Goal: Transaction & Acquisition: Purchase product/service

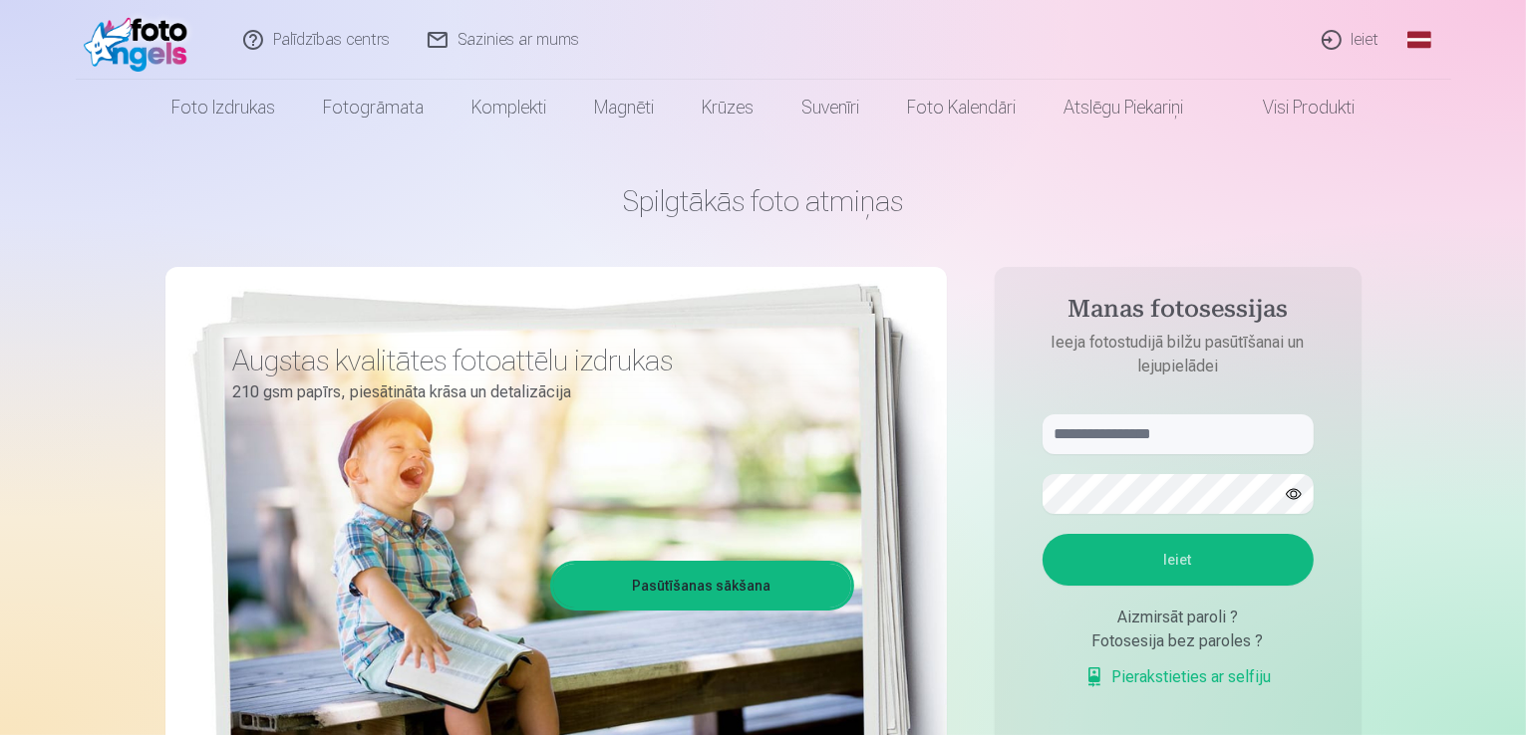
click at [1354, 43] on link "Ieiet" at bounding box center [1351, 40] width 96 height 80
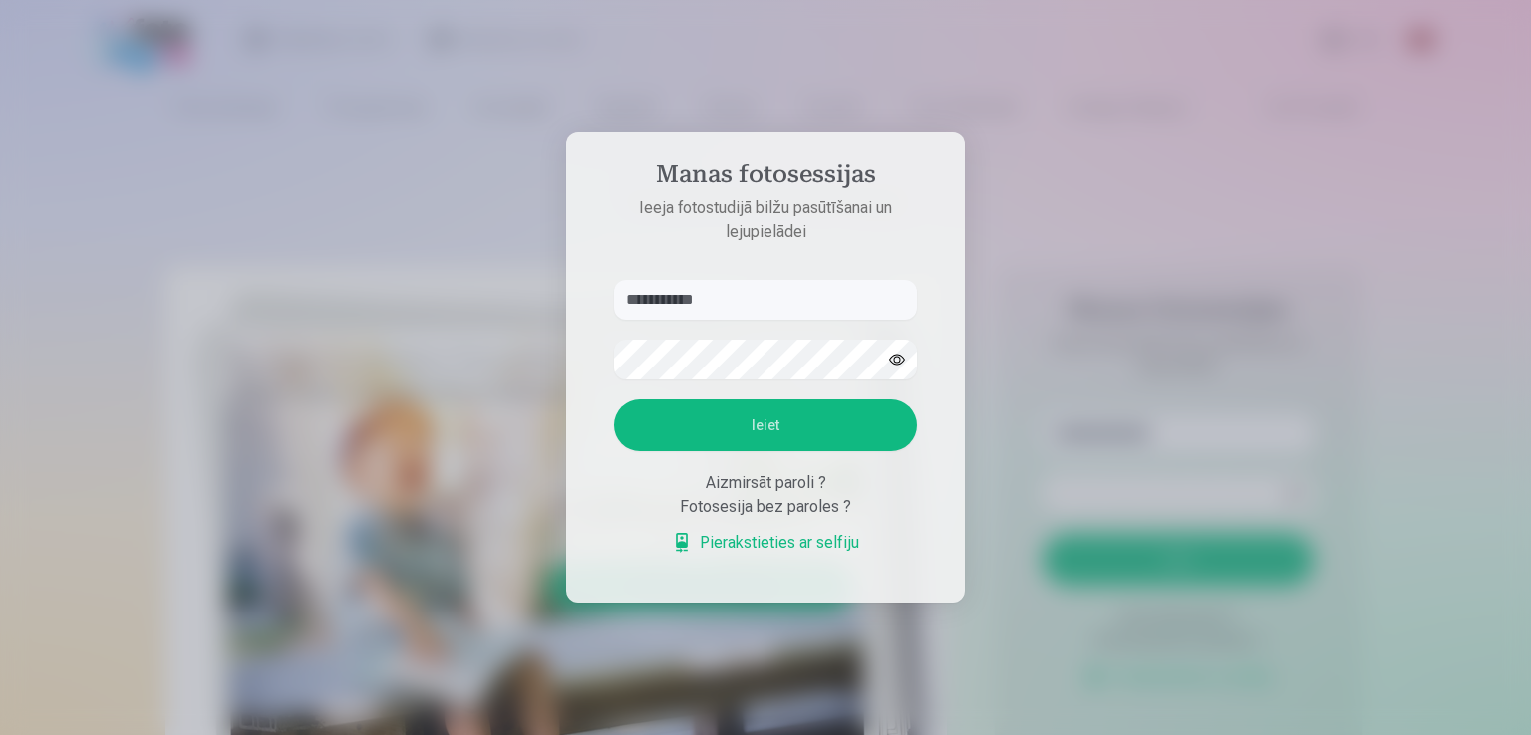
type input "**********"
click at [781, 414] on button "Ieiet" at bounding box center [765, 426] width 303 height 52
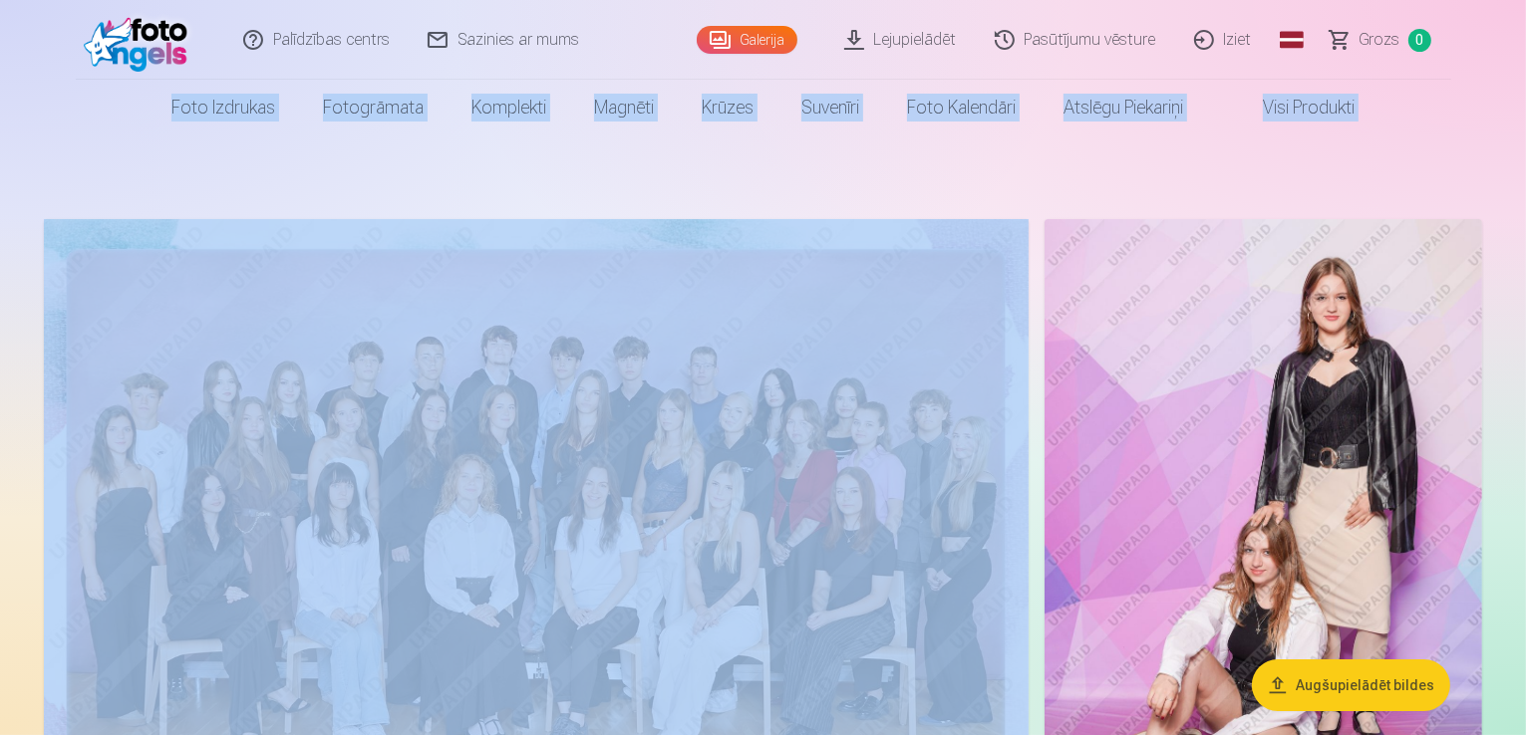
drag, startPoint x: 1523, startPoint y: 20, endPoint x: 1528, endPoint y: 30, distance: 11.1
click at [1525, 30] on html "Palīdzības centrs Sazinies ar mums Galerija Lejupielādēt Pasūtījumu vēsture Izi…" at bounding box center [763, 367] width 1526 height 735
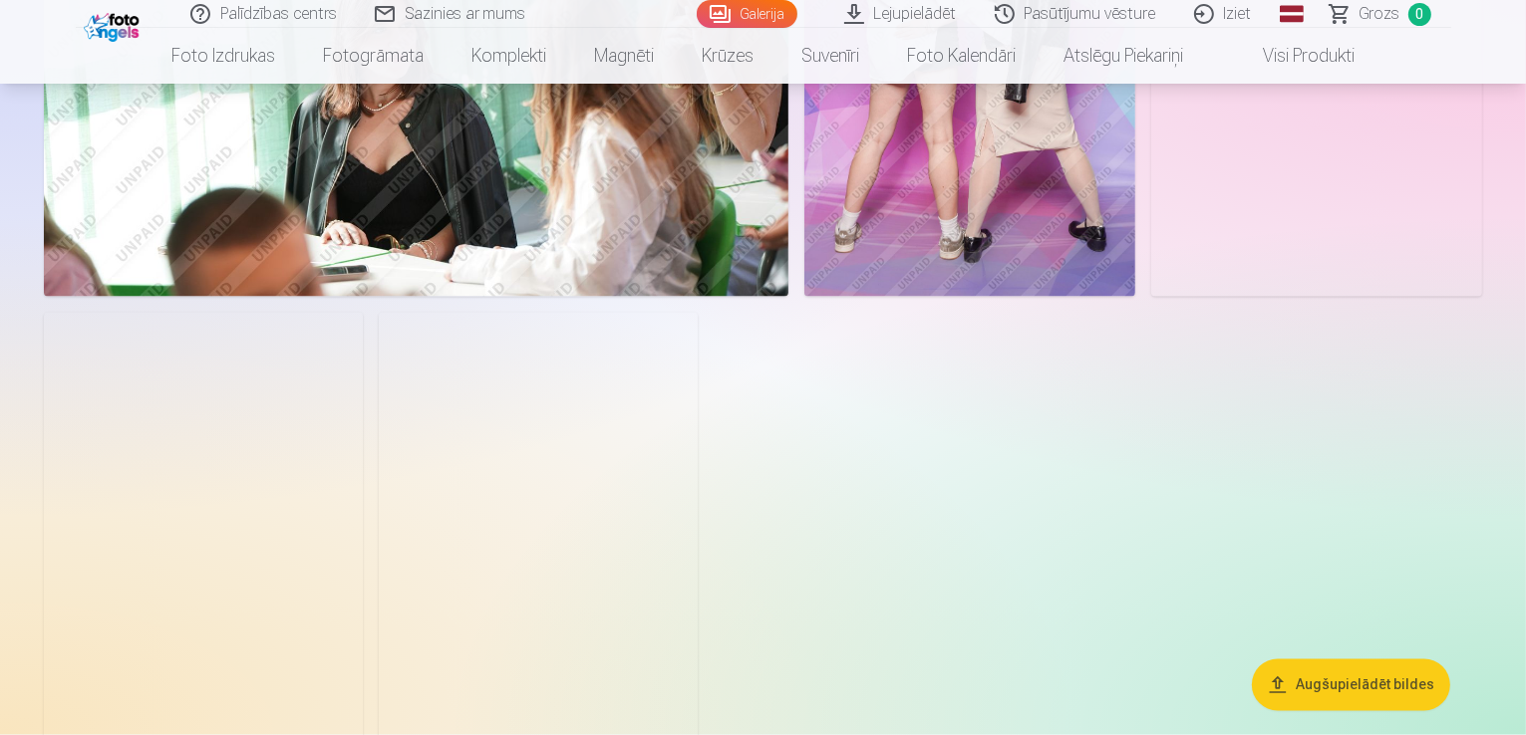
scroll to position [3356, 0]
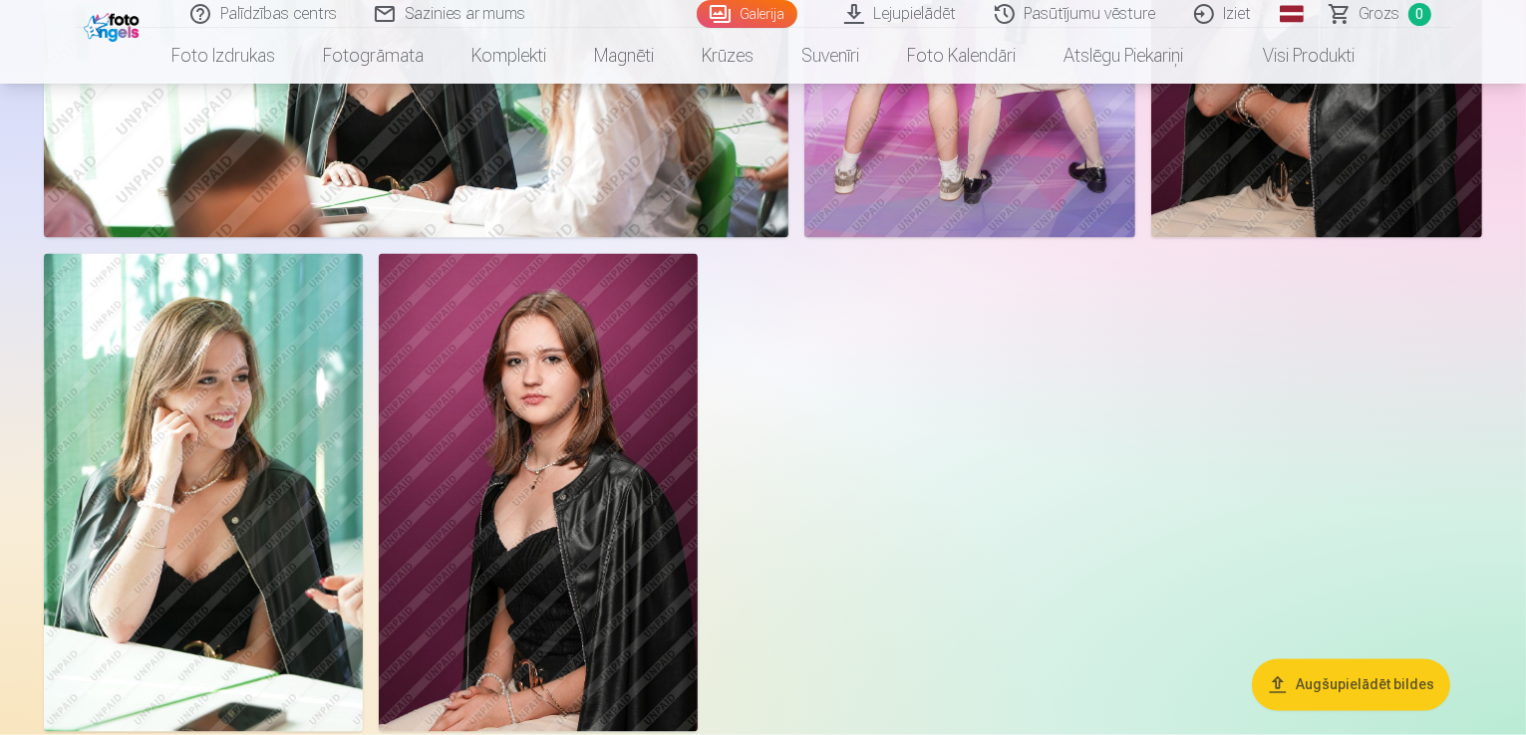
click at [1413, 689] on button "Augšupielādēt bildes" at bounding box center [1351, 686] width 198 height 52
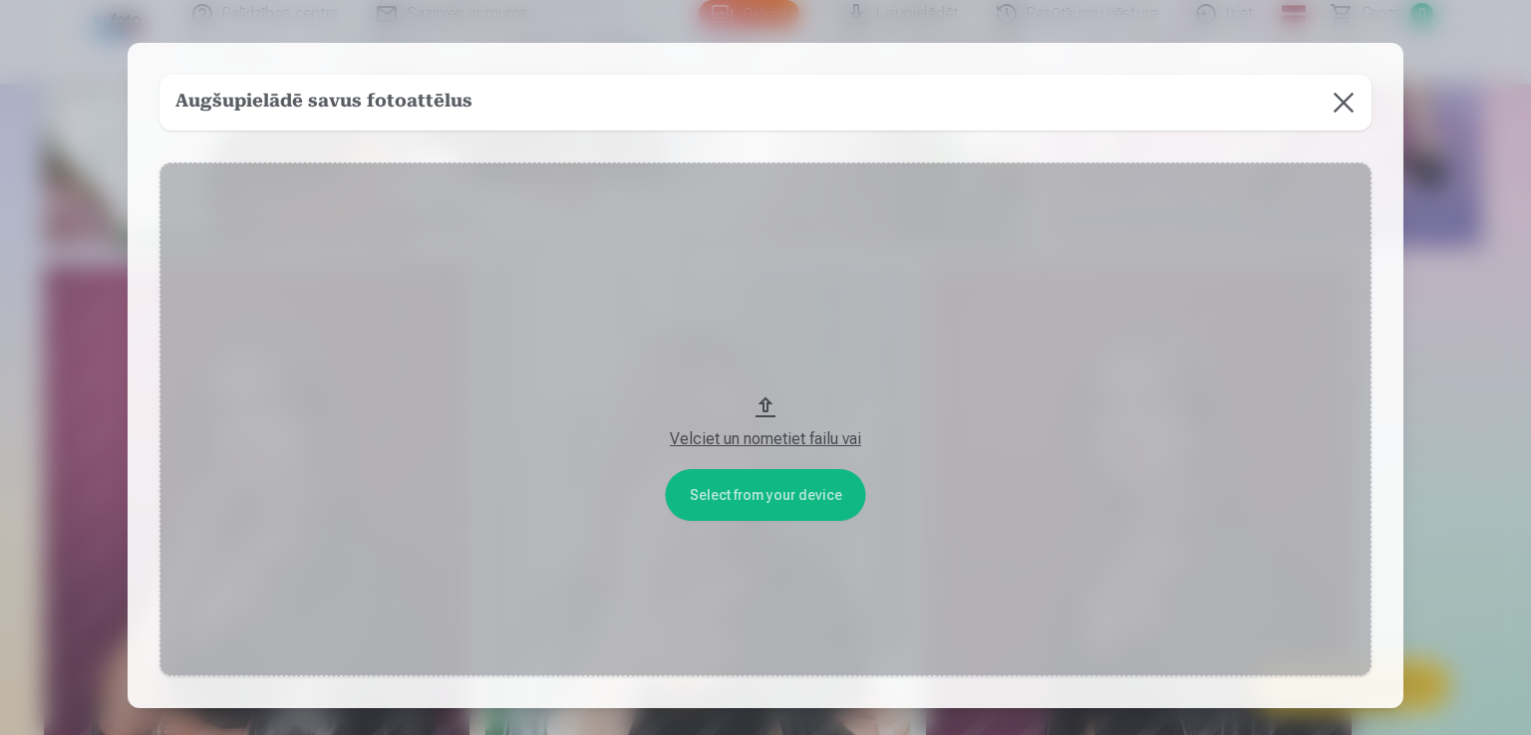
click at [1342, 102] on button at bounding box center [1343, 103] width 56 height 56
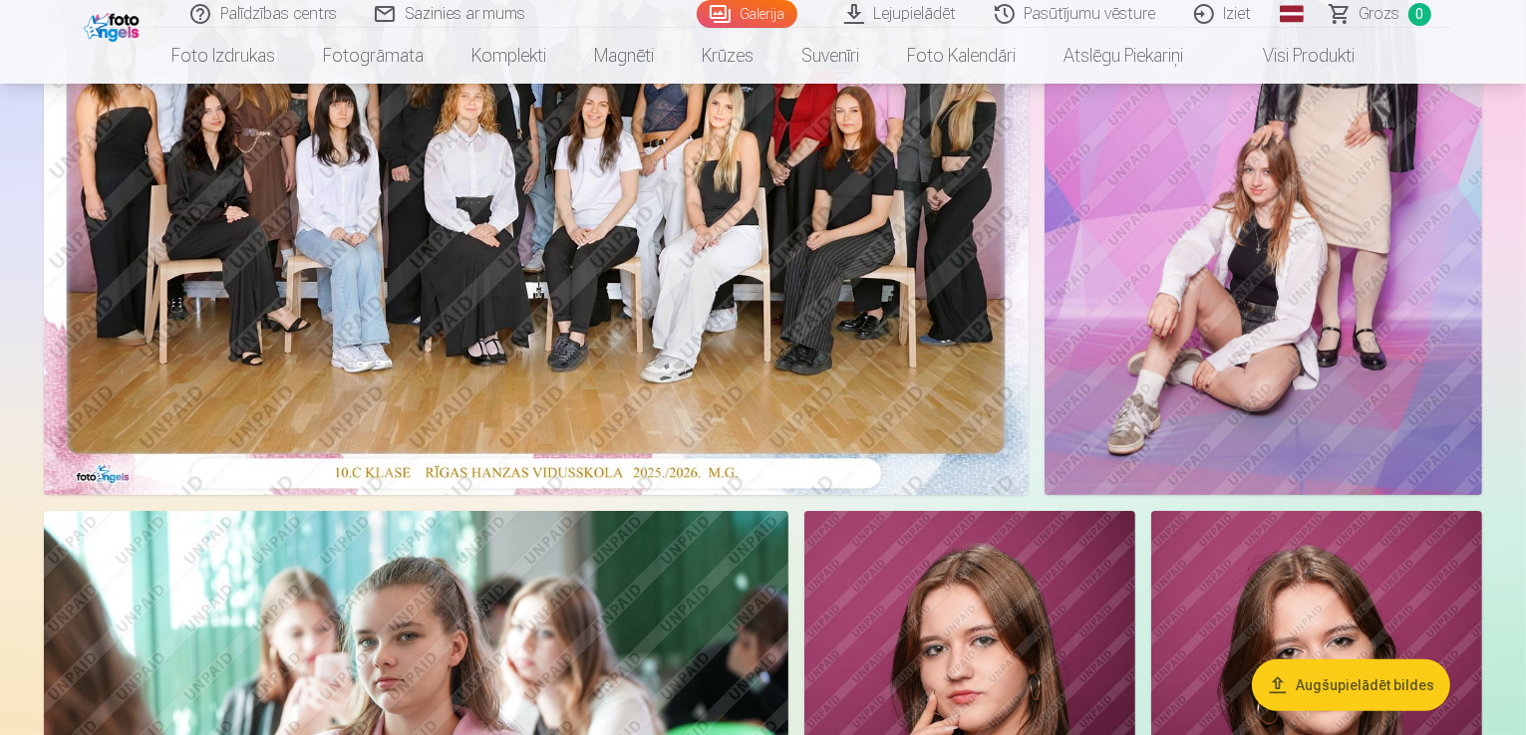
scroll to position [369, 0]
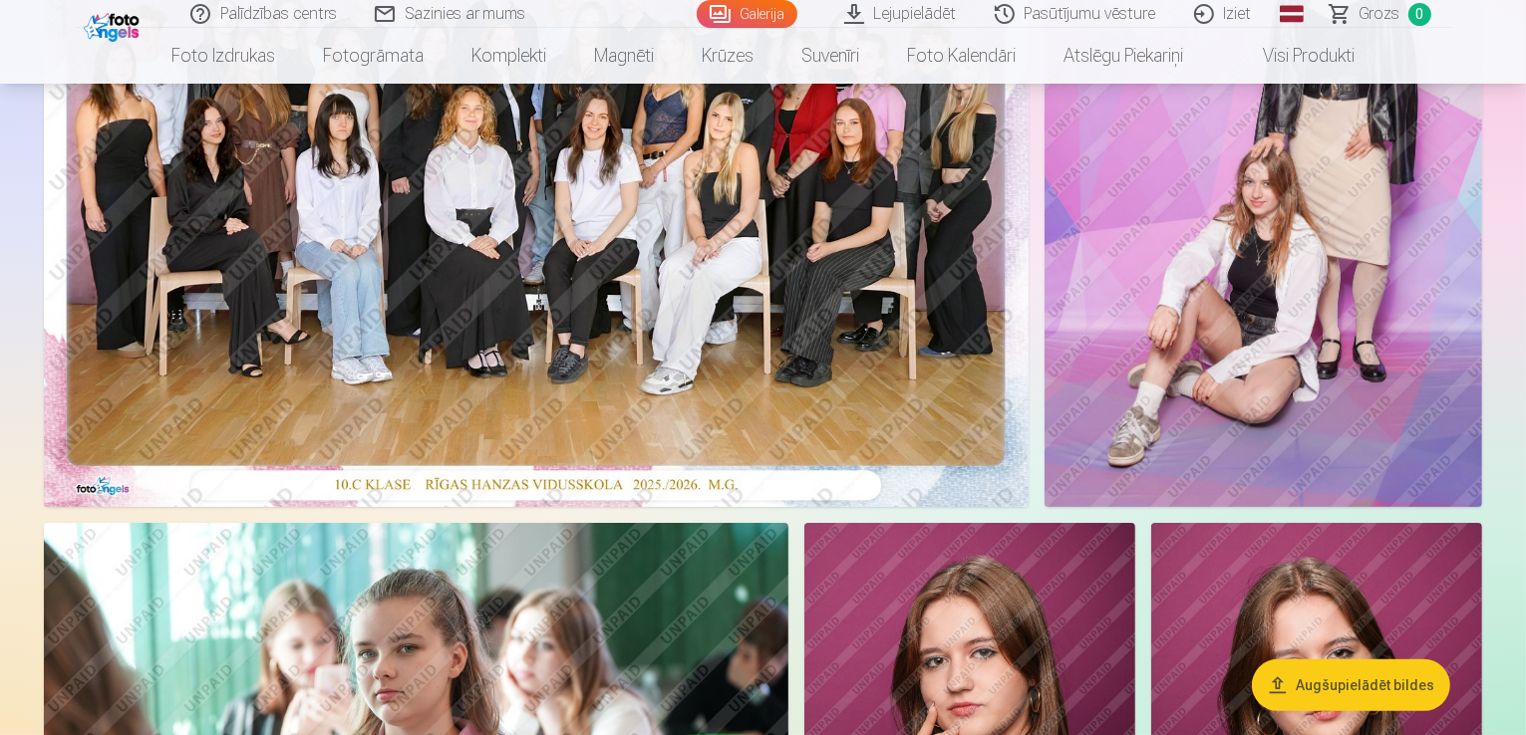
click at [821, 142] on img at bounding box center [536, 179] width 985 height 657
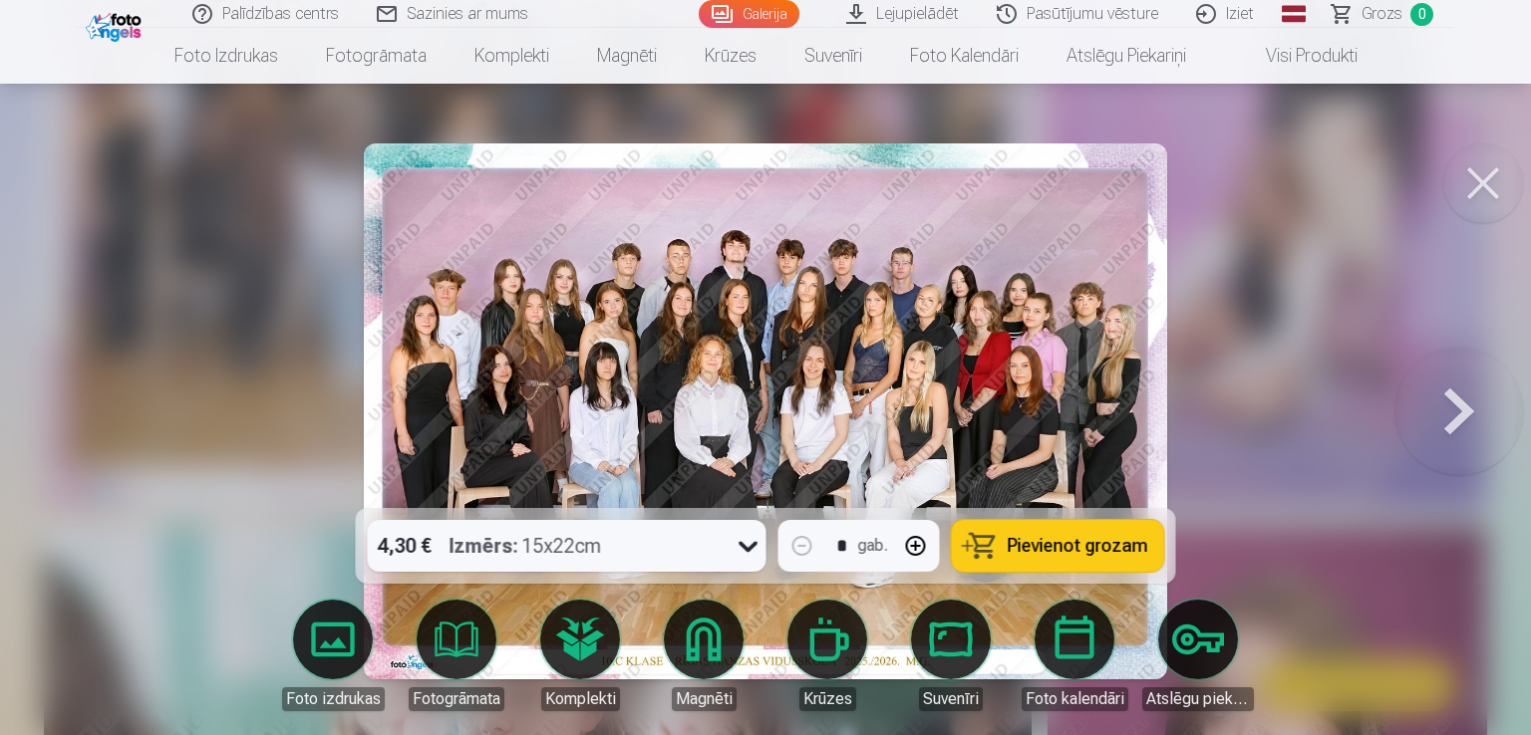
click at [1037, 548] on span "Pievienot grozam" at bounding box center [1077, 546] width 141 height 18
click at [1474, 412] on button at bounding box center [1459, 411] width 128 height 153
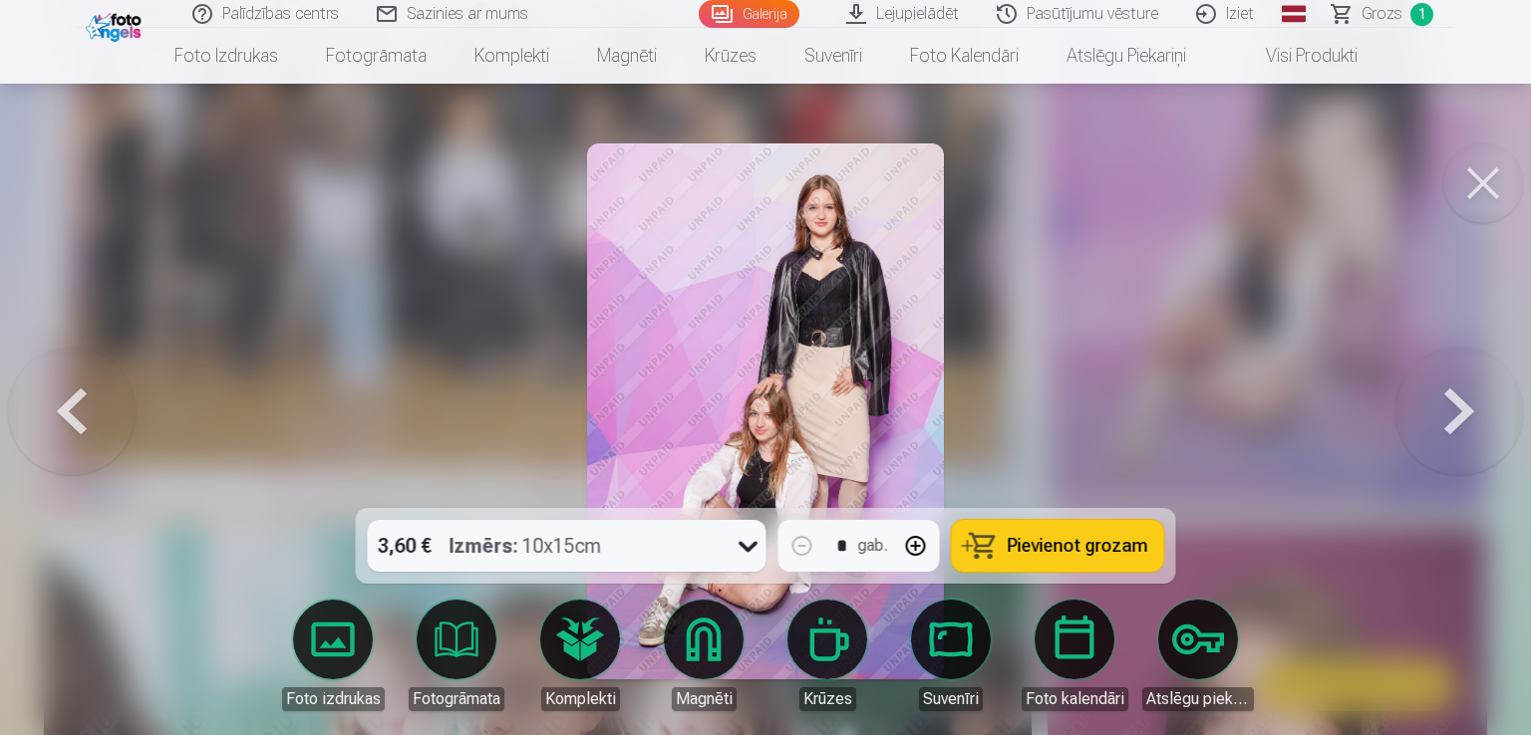
click at [1045, 555] on span "Pievienot grozam" at bounding box center [1077, 546] width 141 height 18
click at [1451, 418] on button at bounding box center [1459, 411] width 128 height 153
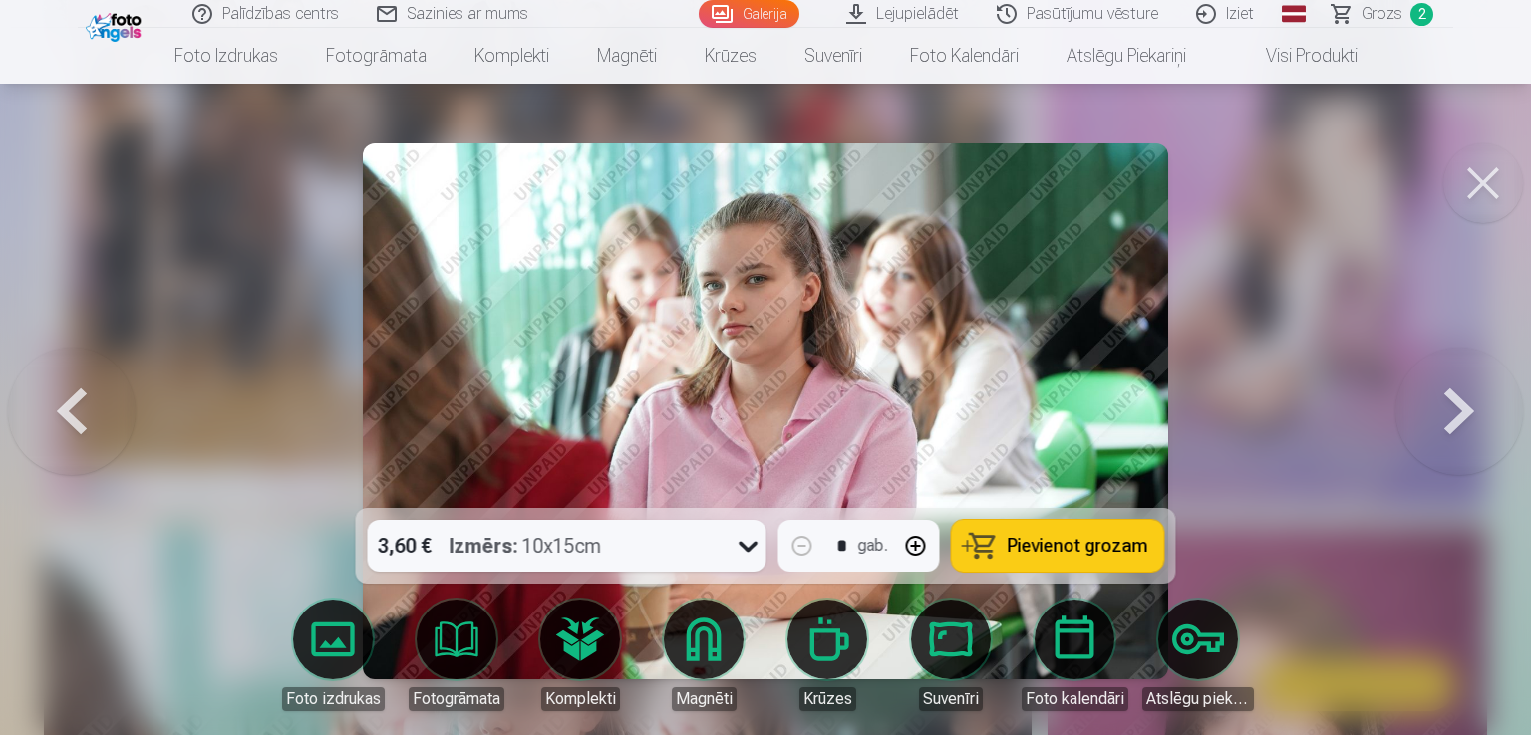
click at [1451, 418] on button at bounding box center [1459, 411] width 128 height 153
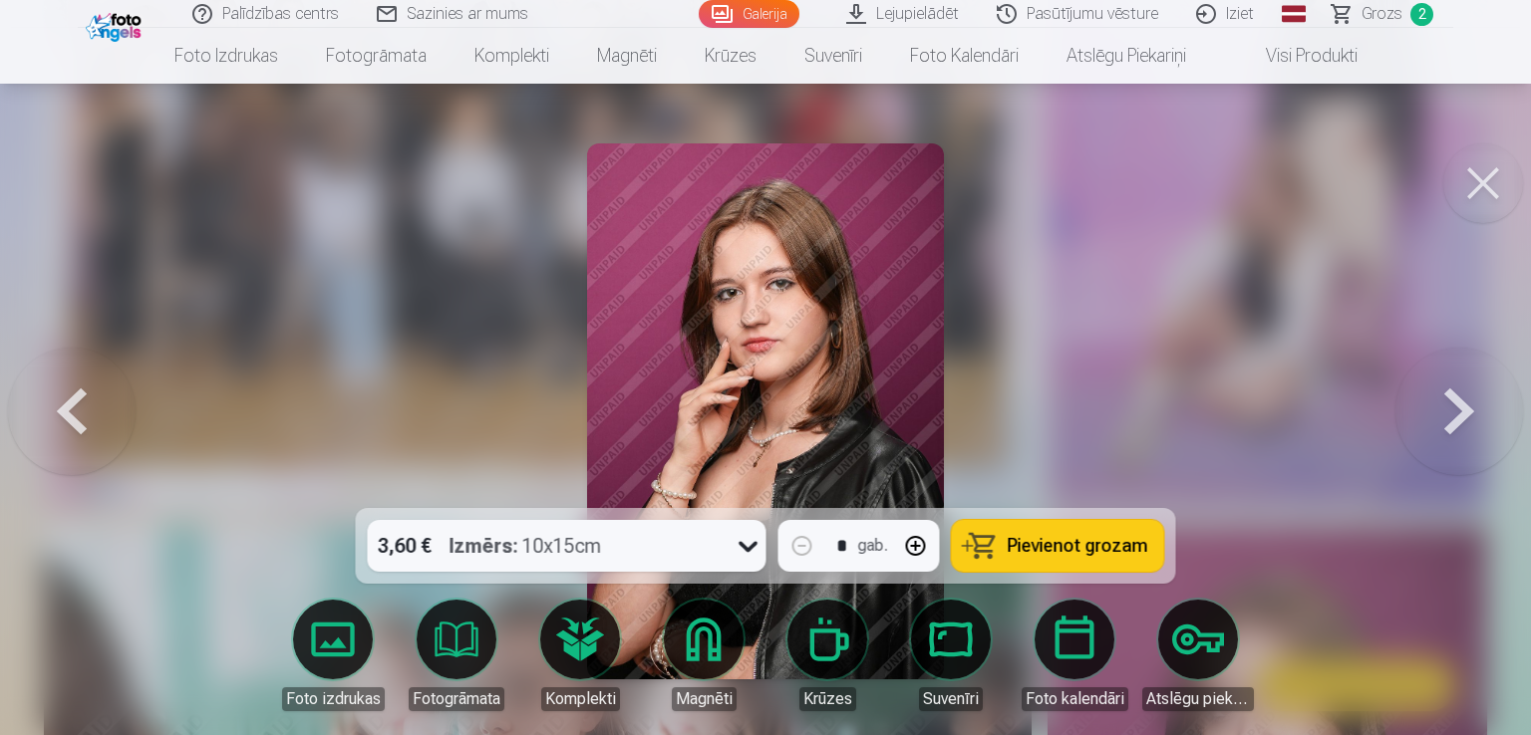
click at [1109, 538] on span "Pievienot grozam" at bounding box center [1077, 546] width 141 height 18
click at [1460, 408] on button at bounding box center [1459, 411] width 128 height 153
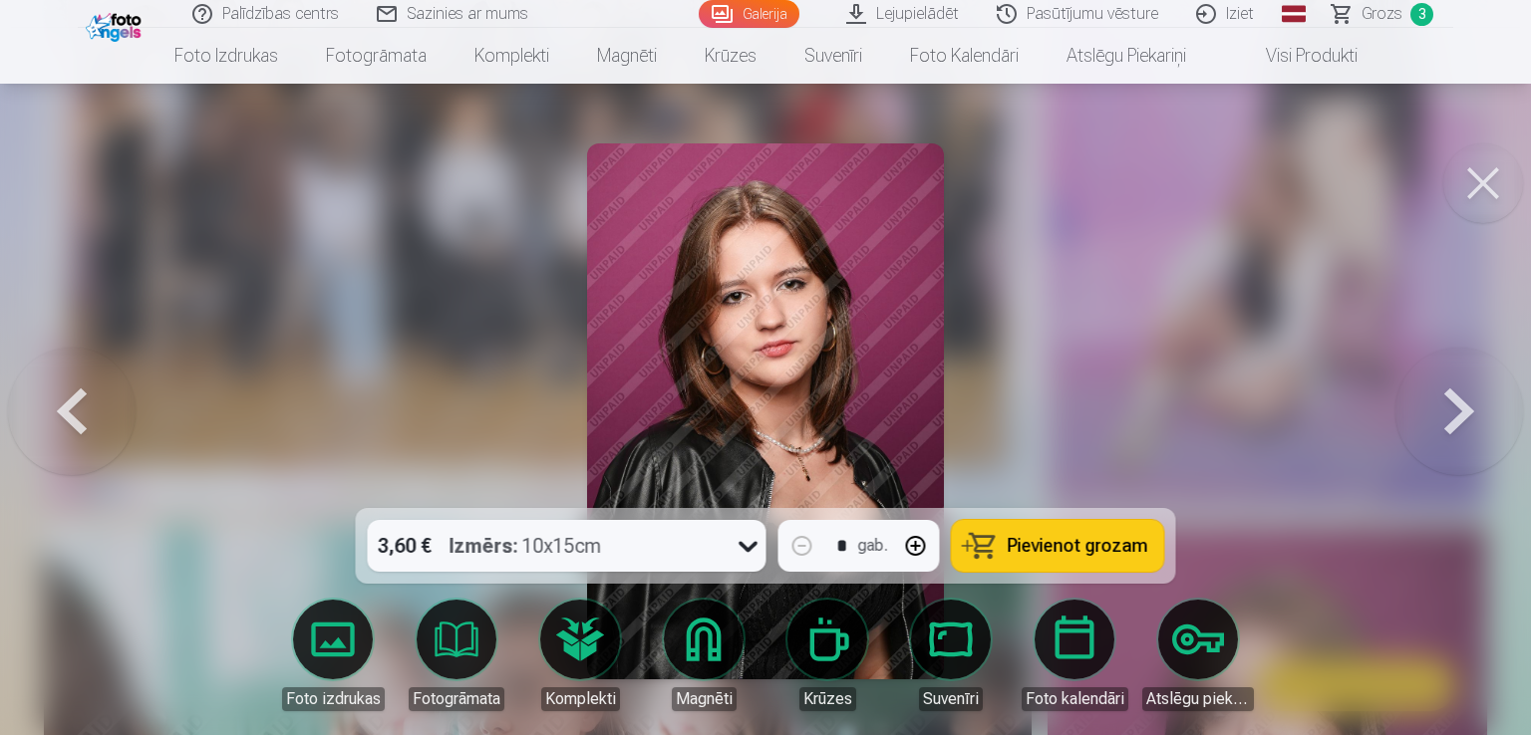
click at [1460, 408] on button at bounding box center [1459, 411] width 128 height 153
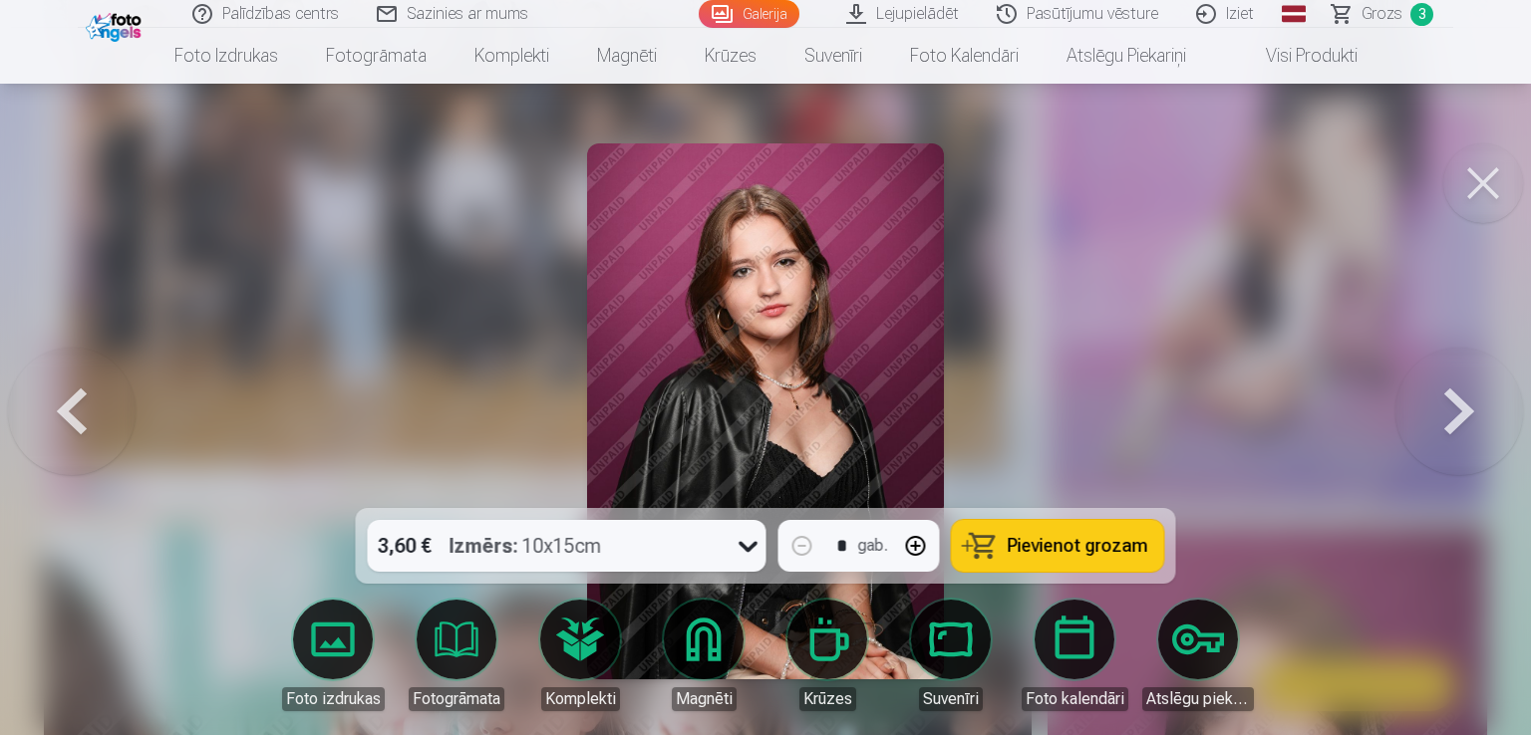
click at [1460, 408] on button at bounding box center [1459, 411] width 128 height 153
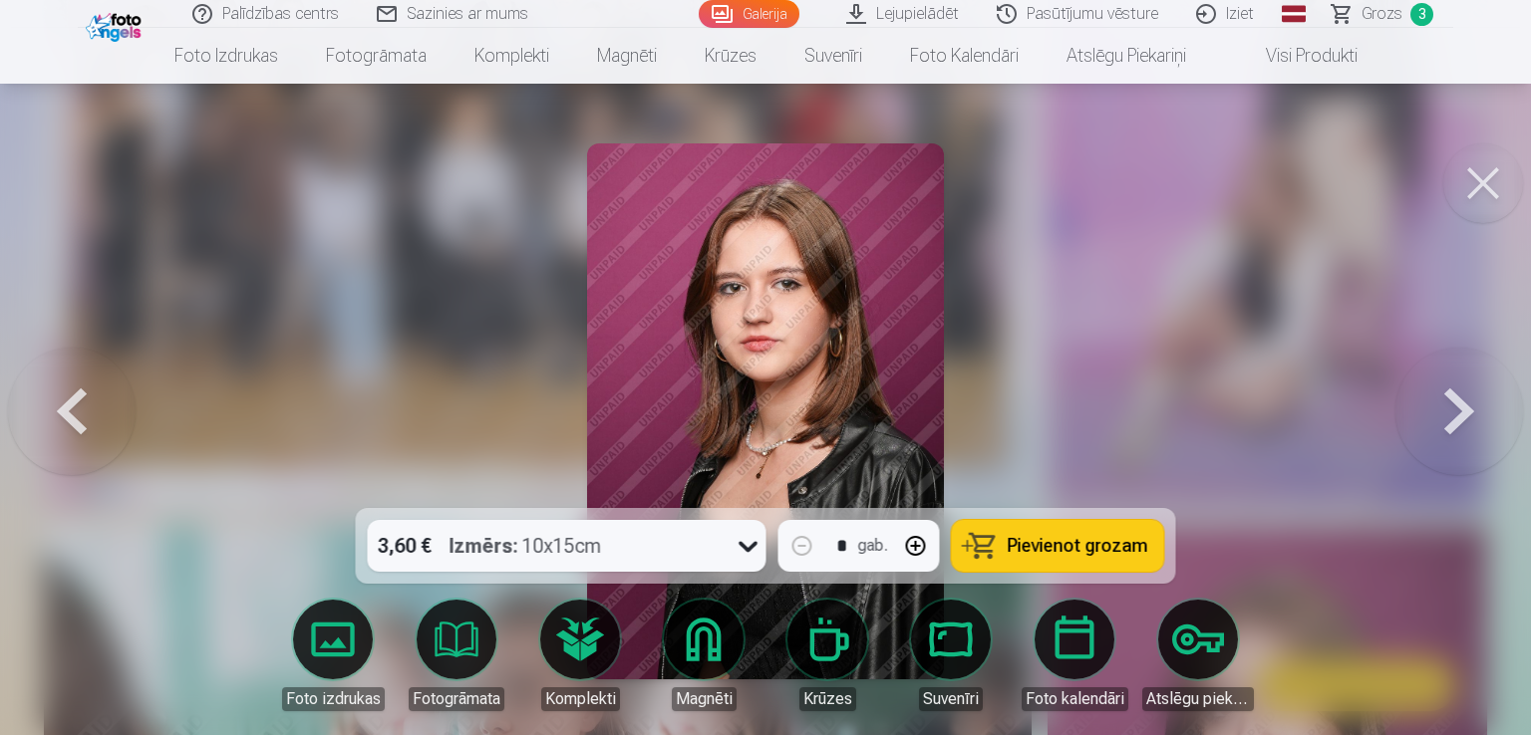
click at [1460, 408] on button at bounding box center [1459, 411] width 128 height 153
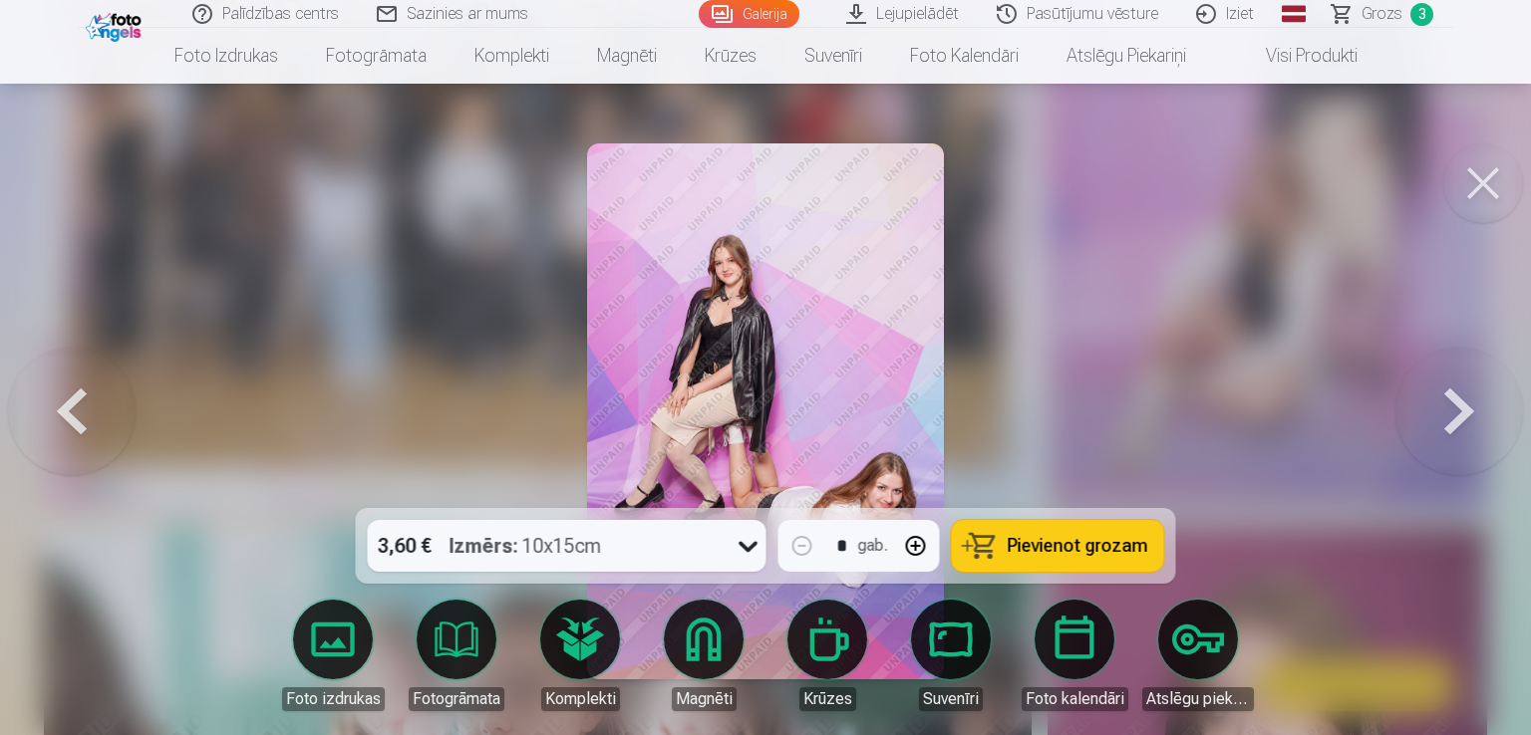
click at [1460, 408] on button at bounding box center [1459, 411] width 128 height 153
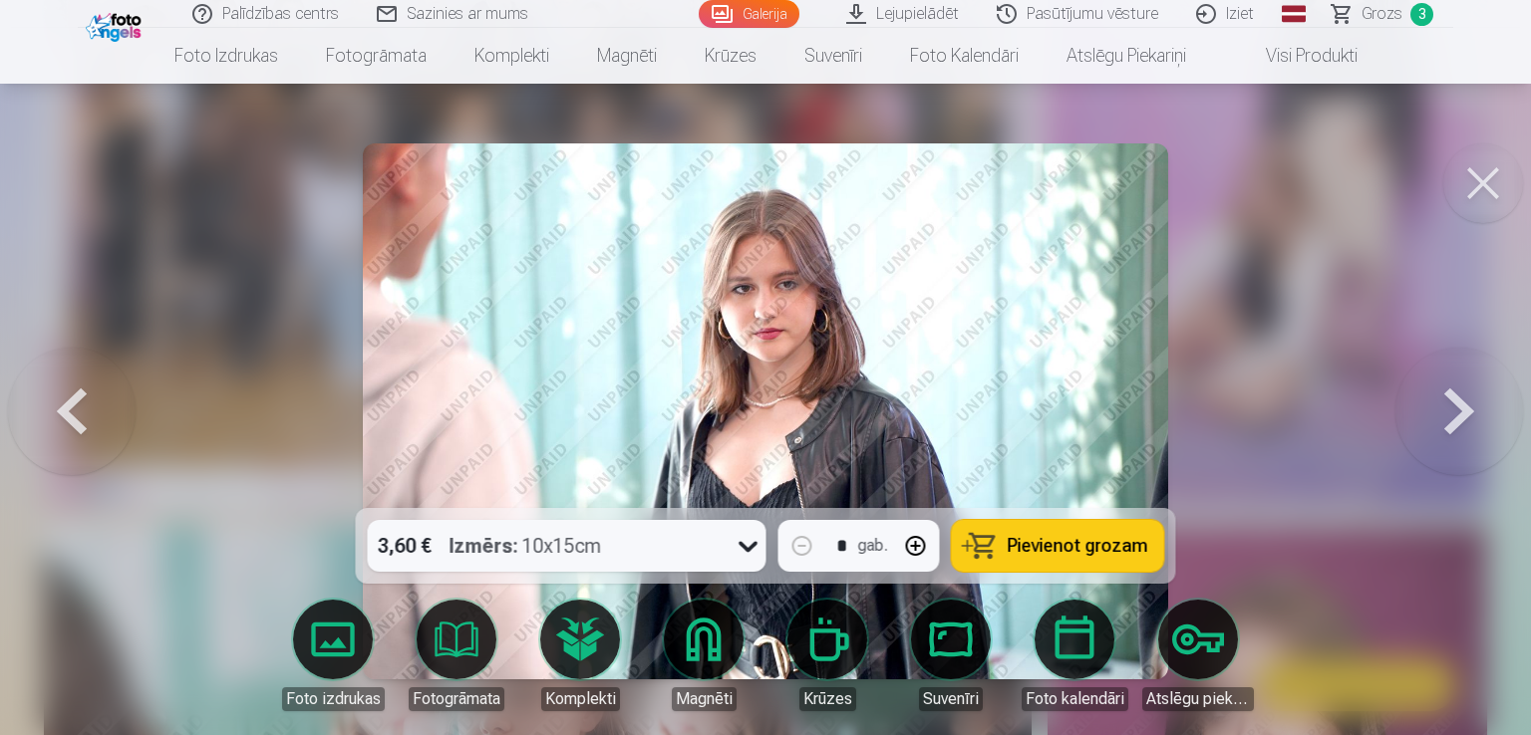
click at [1460, 408] on button at bounding box center [1459, 411] width 128 height 153
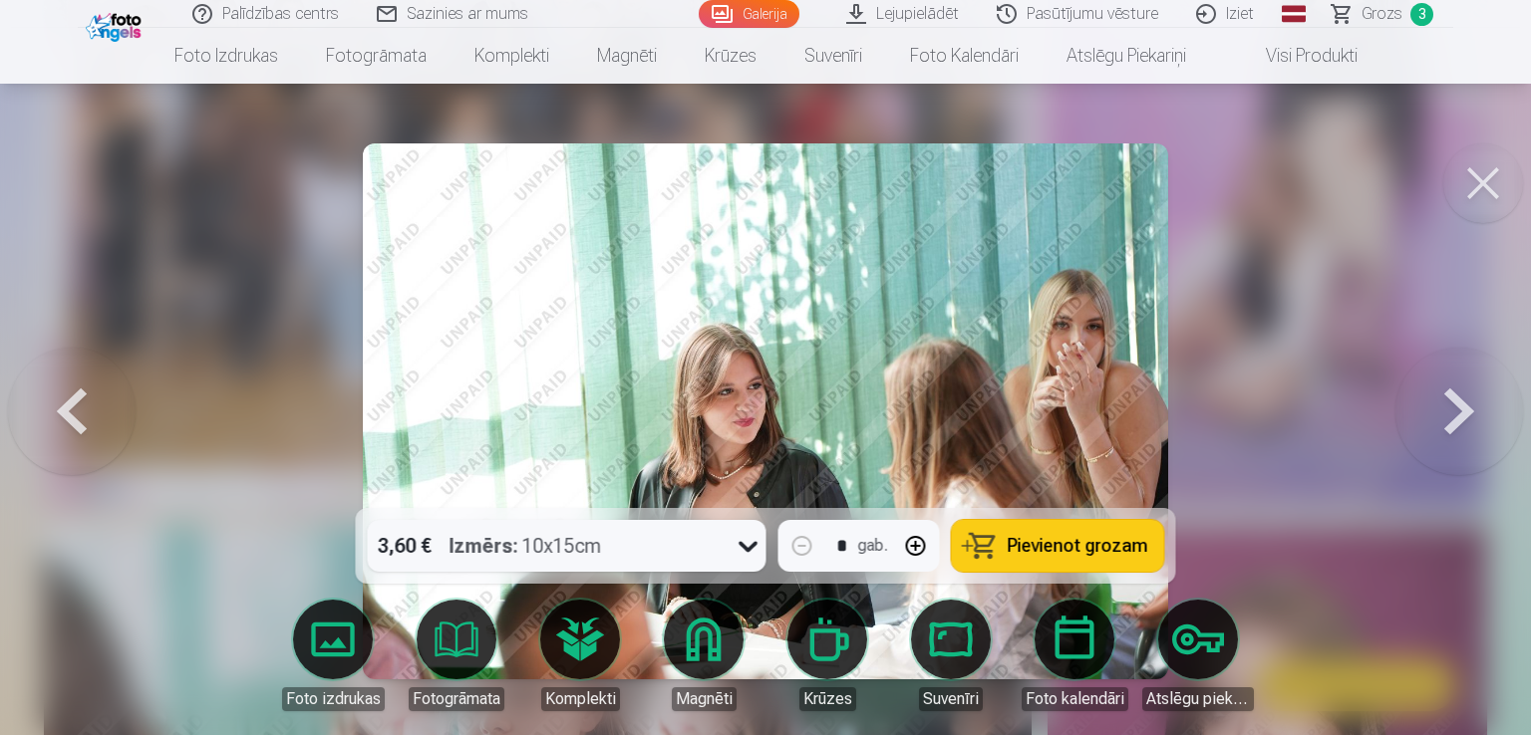
click at [1104, 555] on span "Pievienot grozam" at bounding box center [1077, 546] width 141 height 18
click at [1457, 407] on button at bounding box center [1459, 411] width 128 height 153
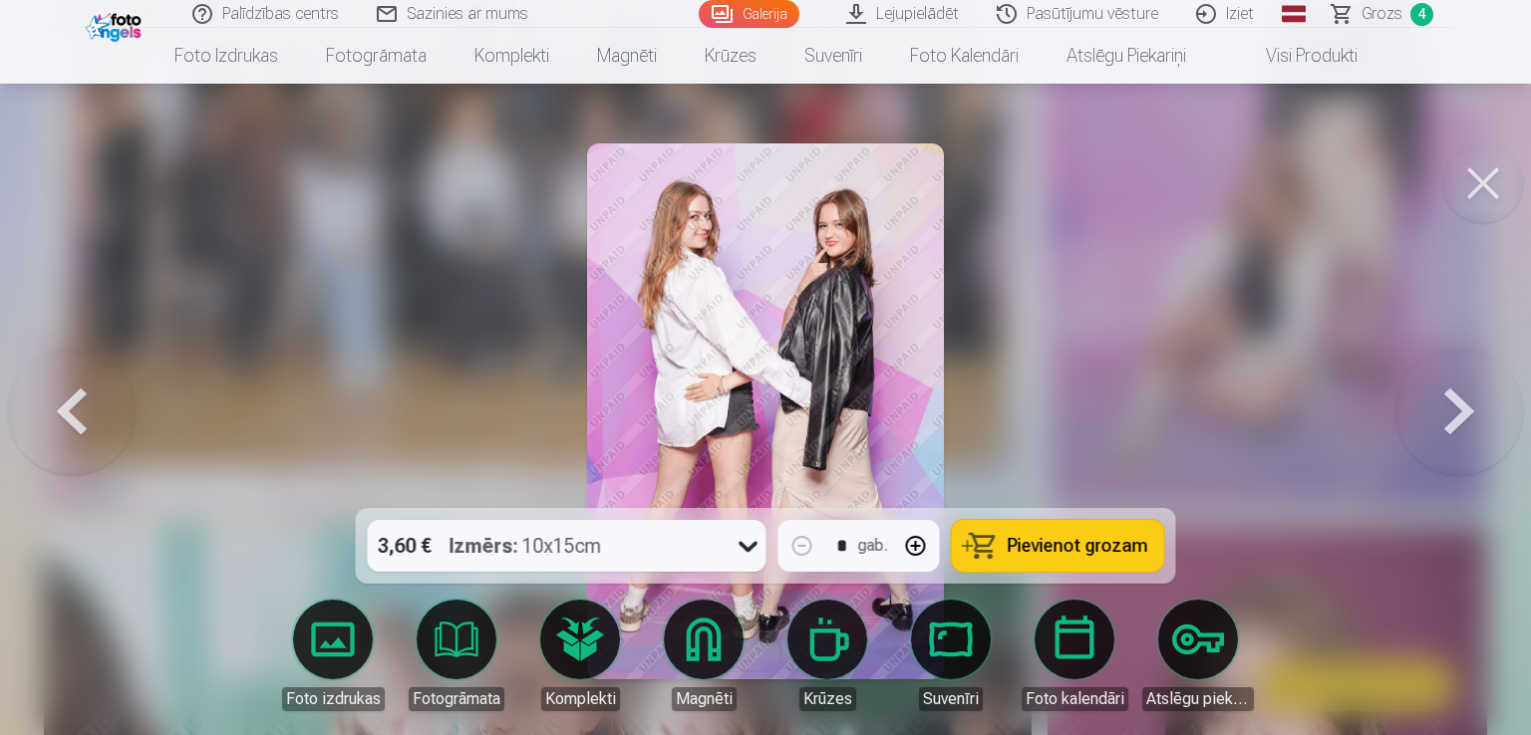
click at [1457, 407] on button at bounding box center [1459, 411] width 128 height 153
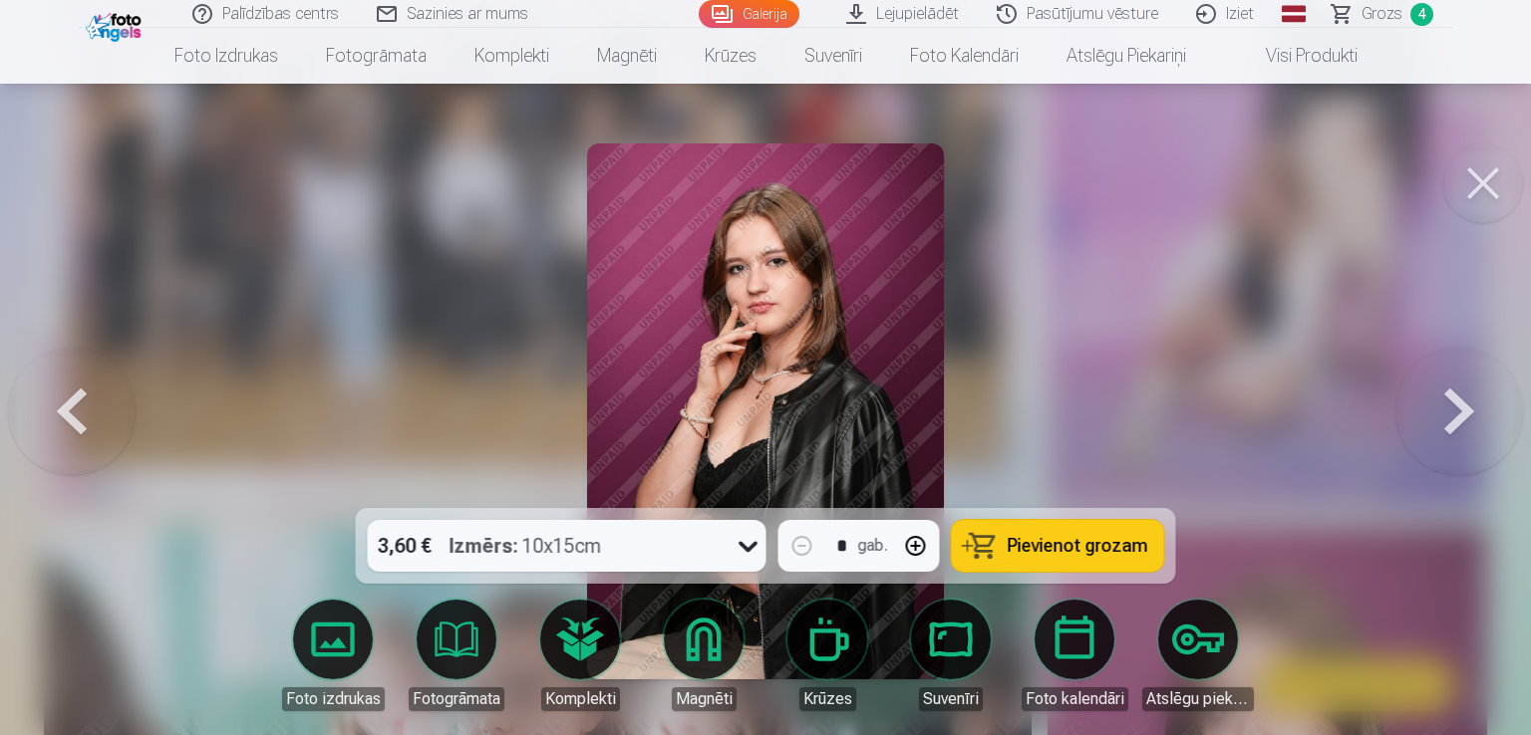
click at [1457, 407] on button at bounding box center [1459, 411] width 128 height 153
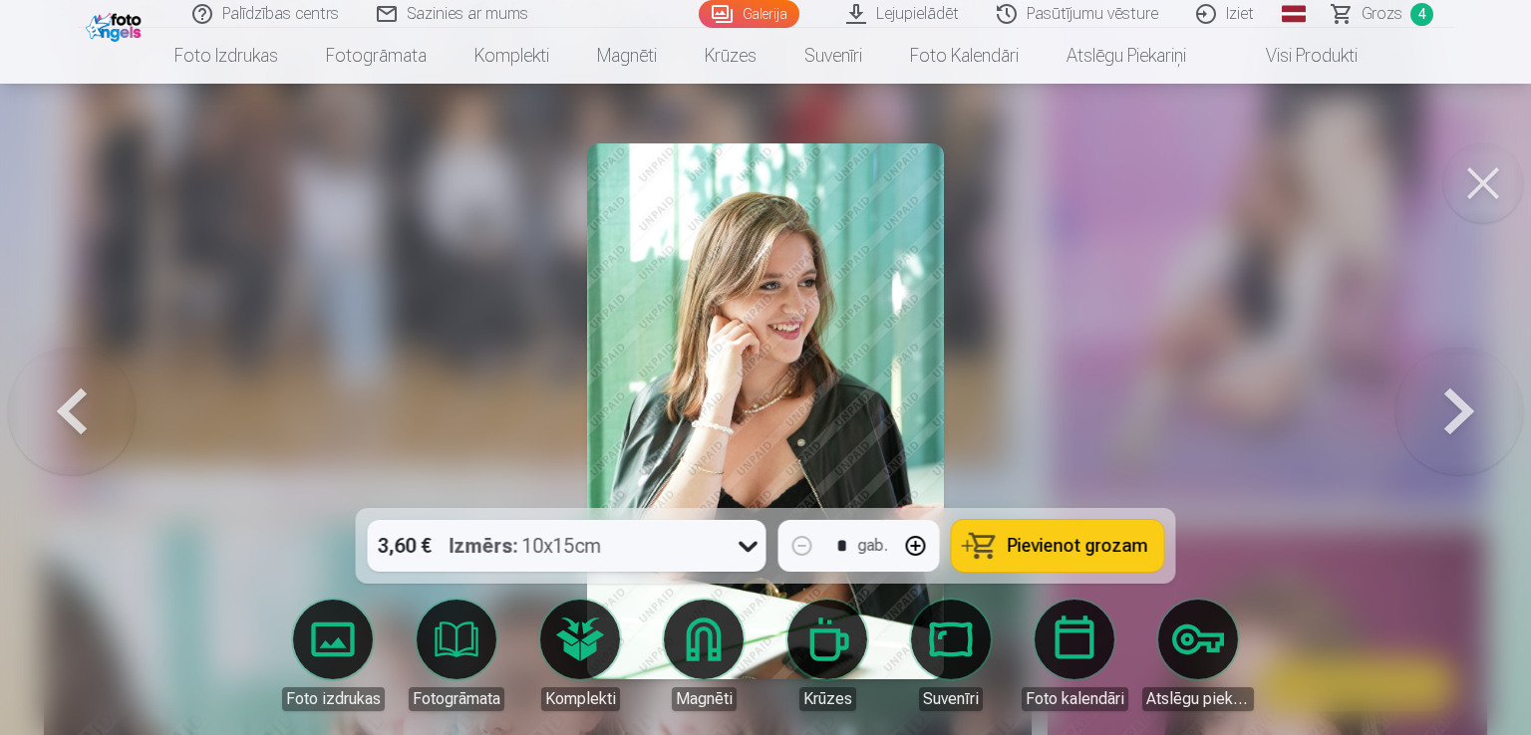
click at [1107, 553] on span "Pievienot grozam" at bounding box center [1077, 546] width 141 height 18
click at [1447, 413] on button at bounding box center [1459, 411] width 128 height 153
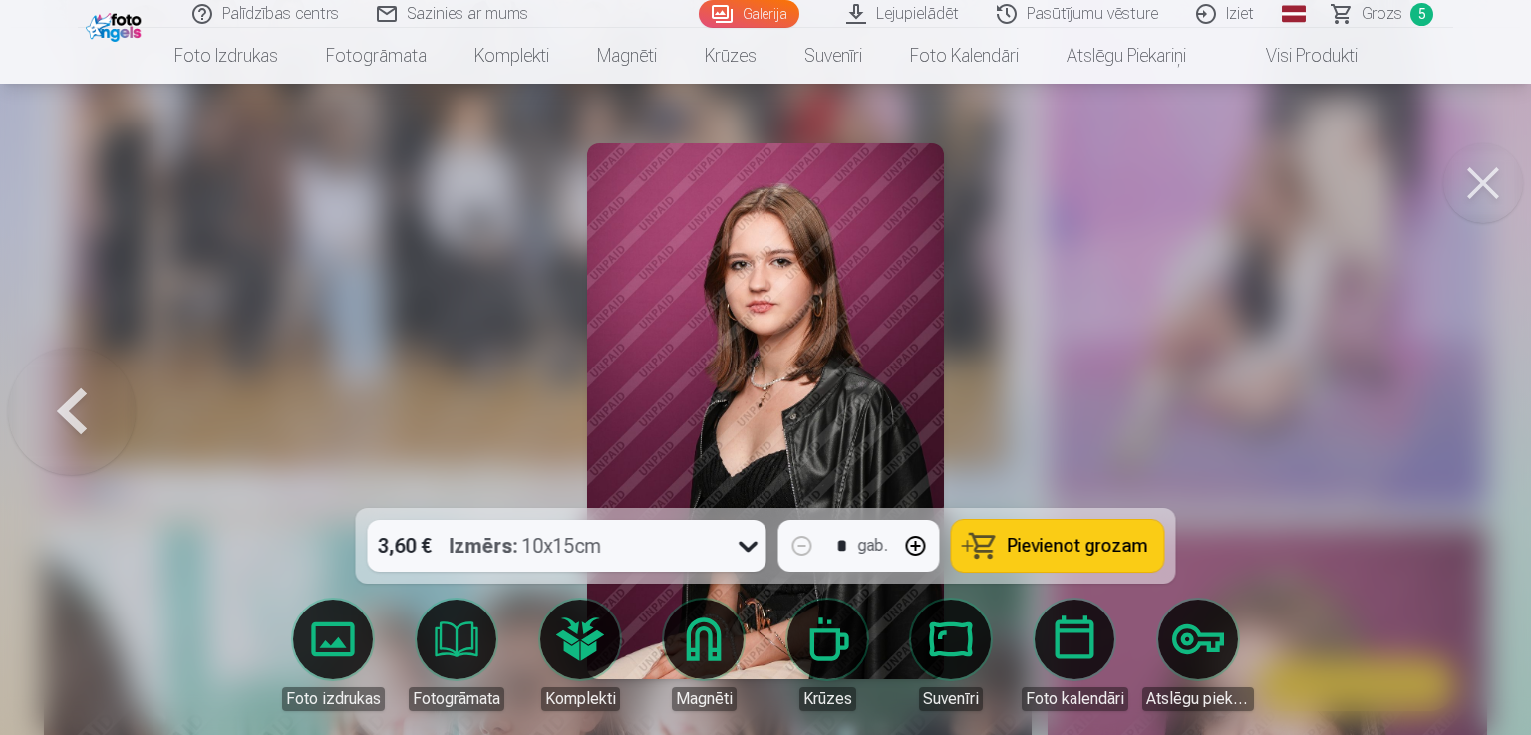
click at [1447, 413] on div at bounding box center [765, 367] width 1531 height 735
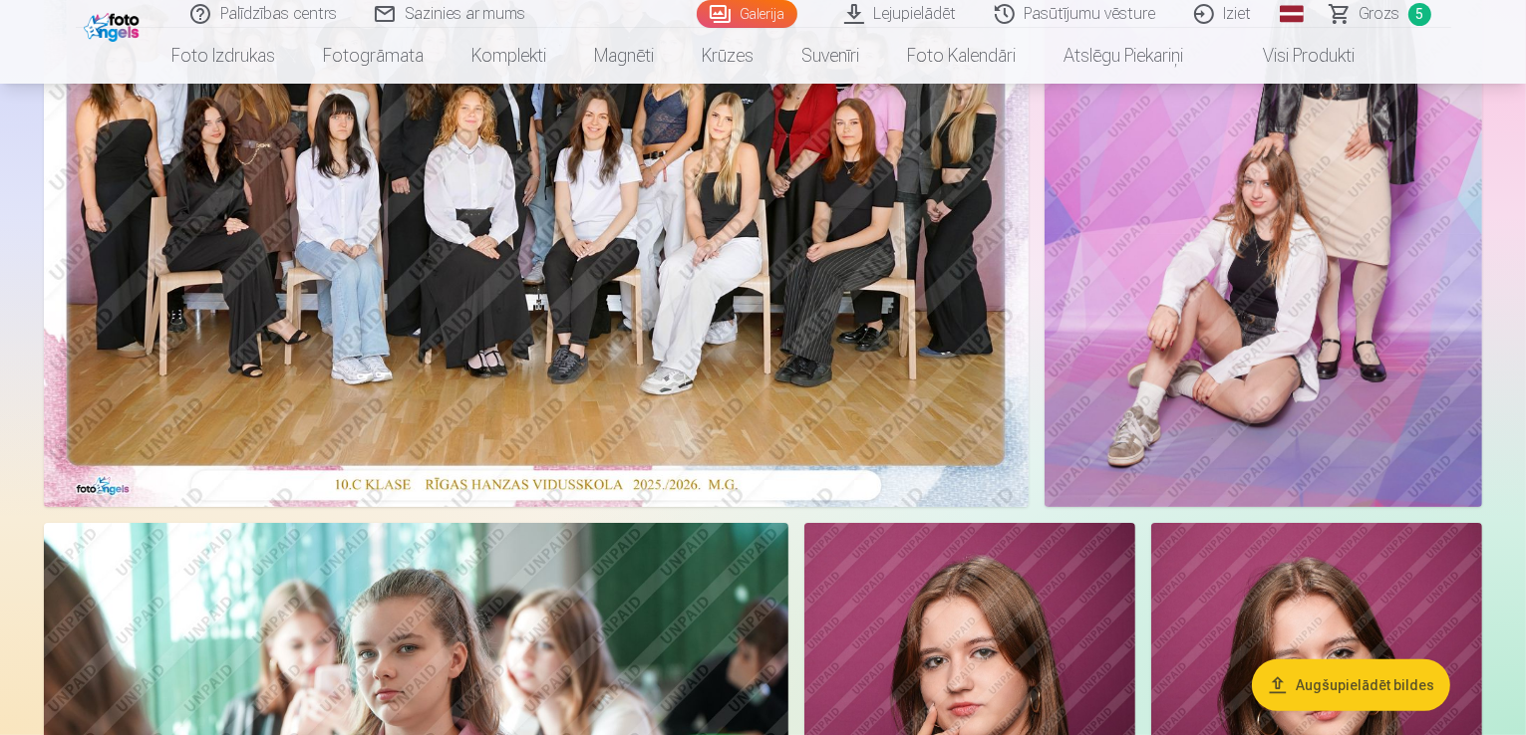
click at [1379, 21] on span "Grozs" at bounding box center [1379, 14] width 41 height 24
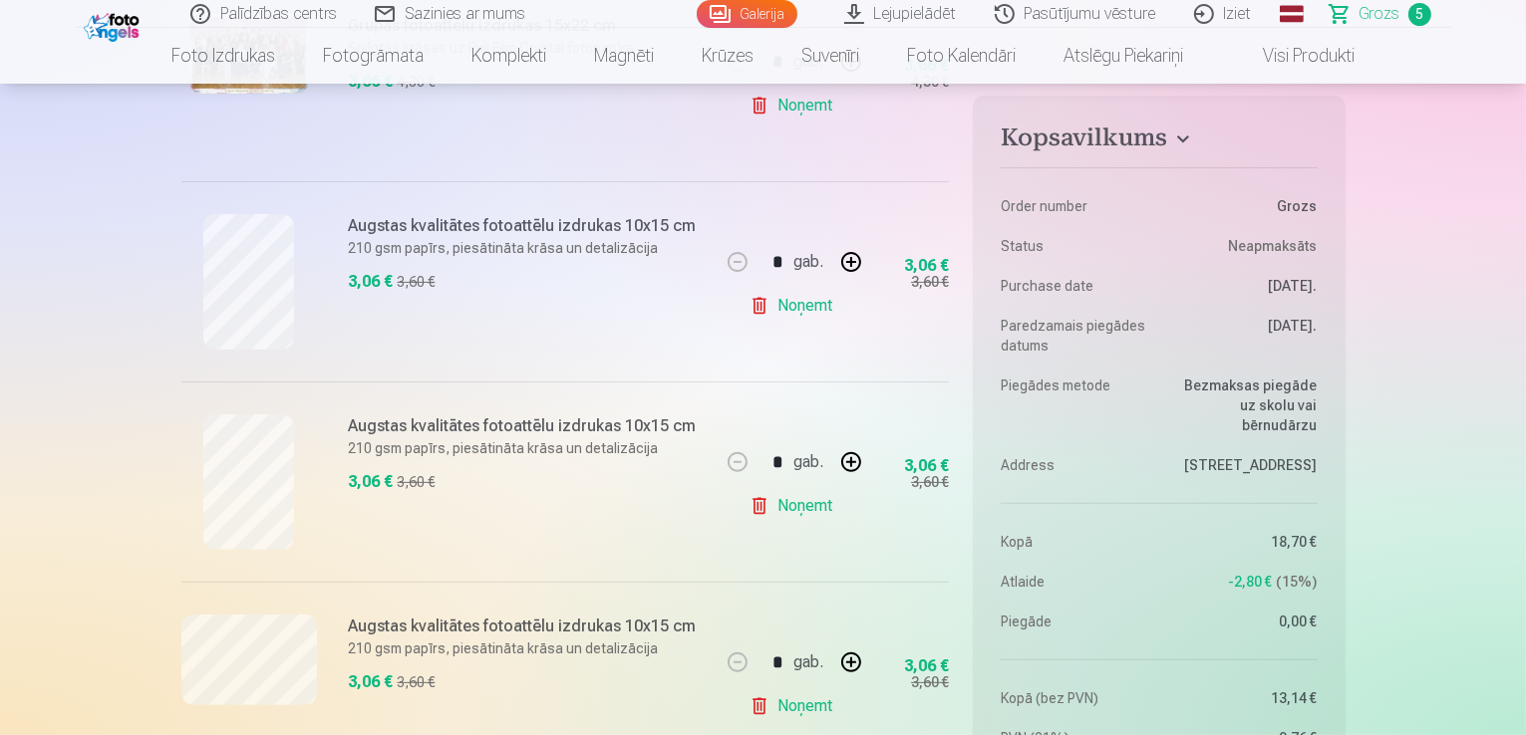
scroll to position [558, 0]
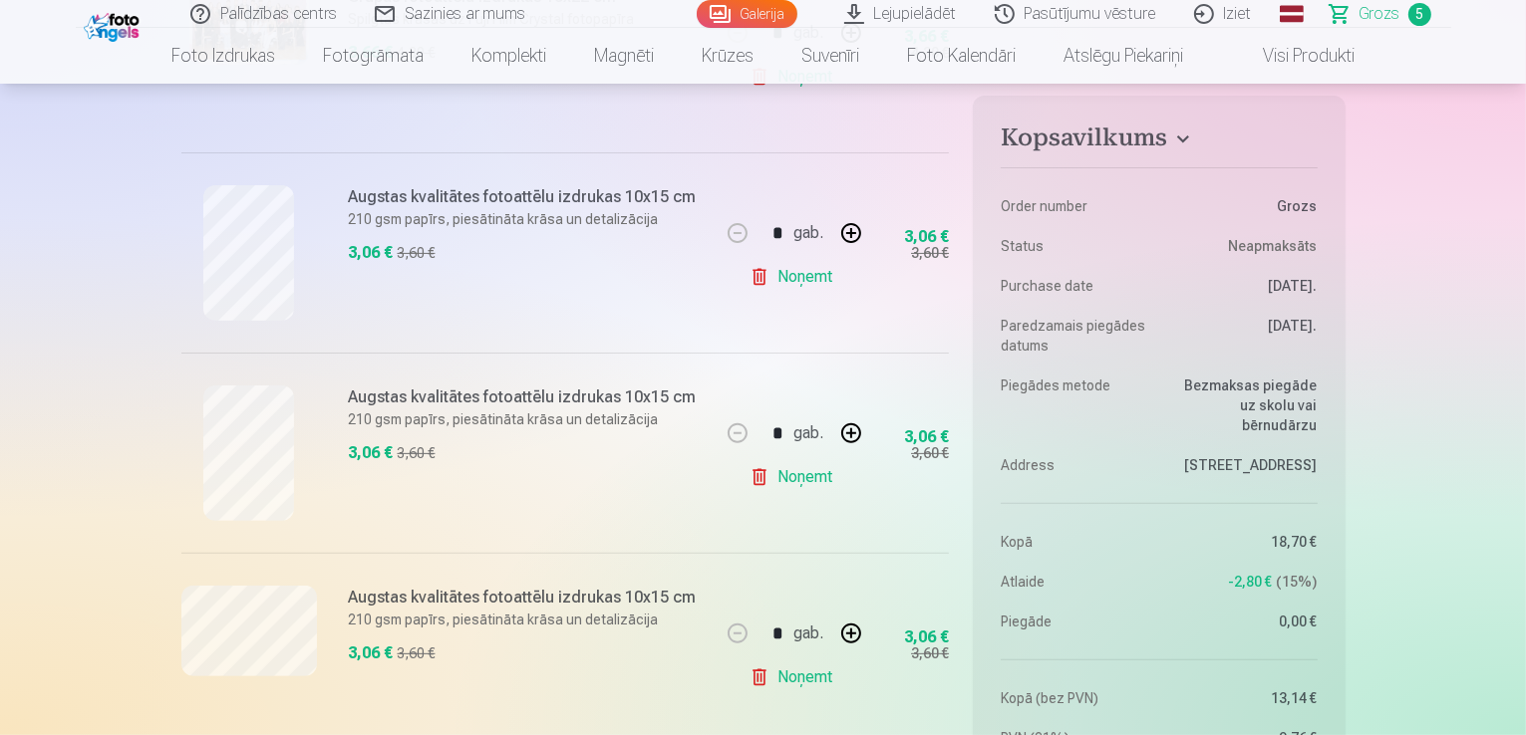
click at [814, 676] on link "Noņemt" at bounding box center [794, 678] width 91 height 40
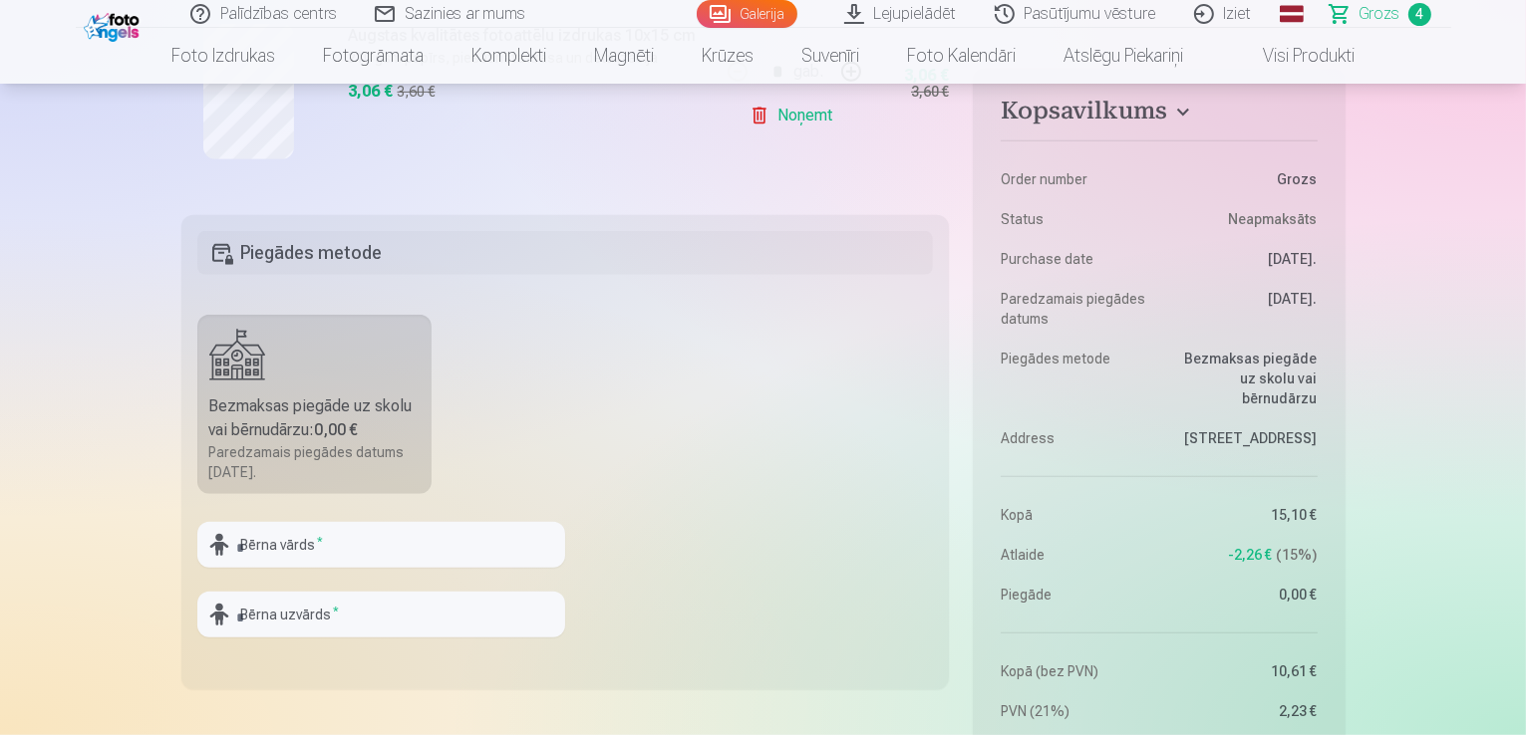
scroll to position [1197, 0]
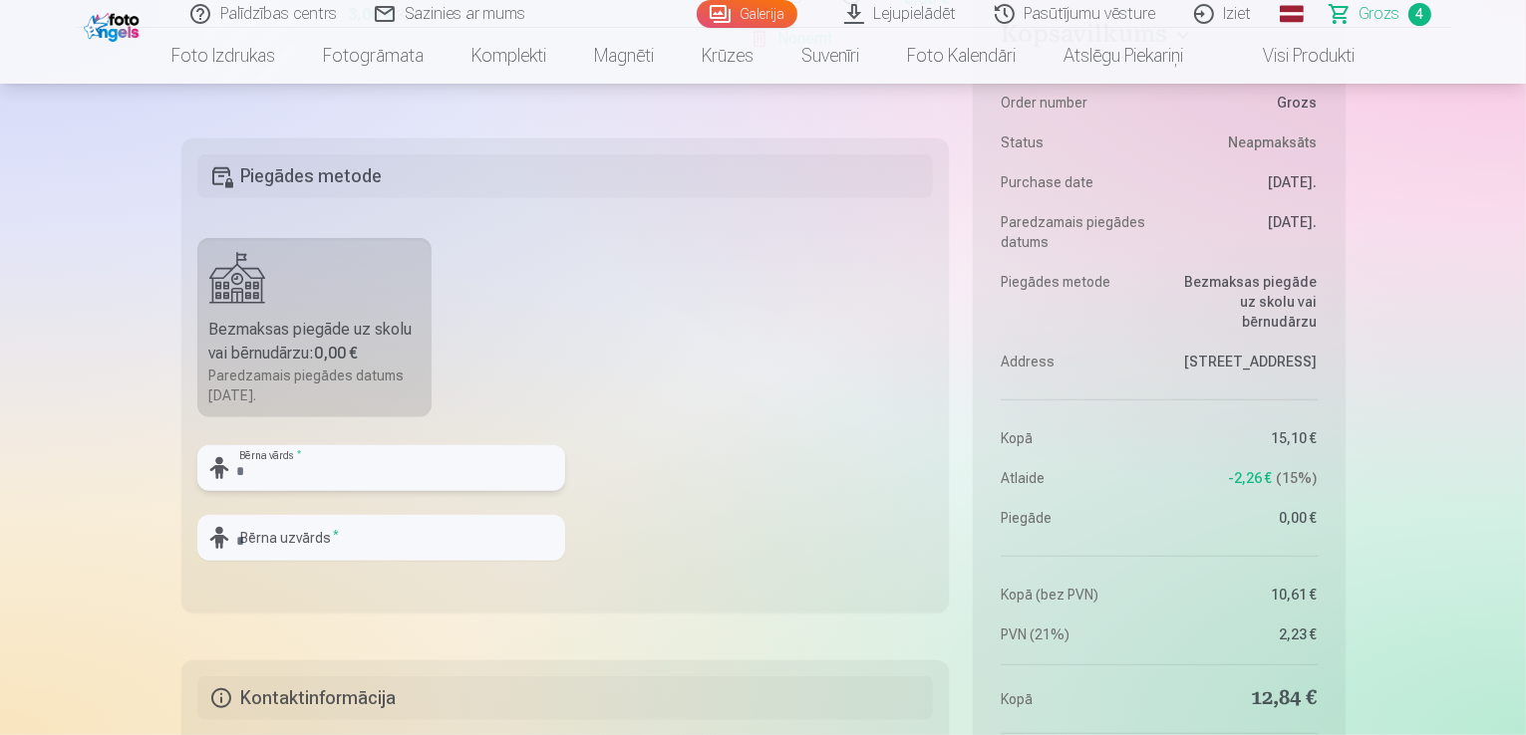
click at [333, 475] on input "text" at bounding box center [381, 468] width 368 height 46
type input "*******"
click at [312, 532] on input "text" at bounding box center [381, 538] width 368 height 46
type input "*******"
drag, startPoint x: 1525, startPoint y: 137, endPoint x: 1529, endPoint y: 158, distance: 22.3
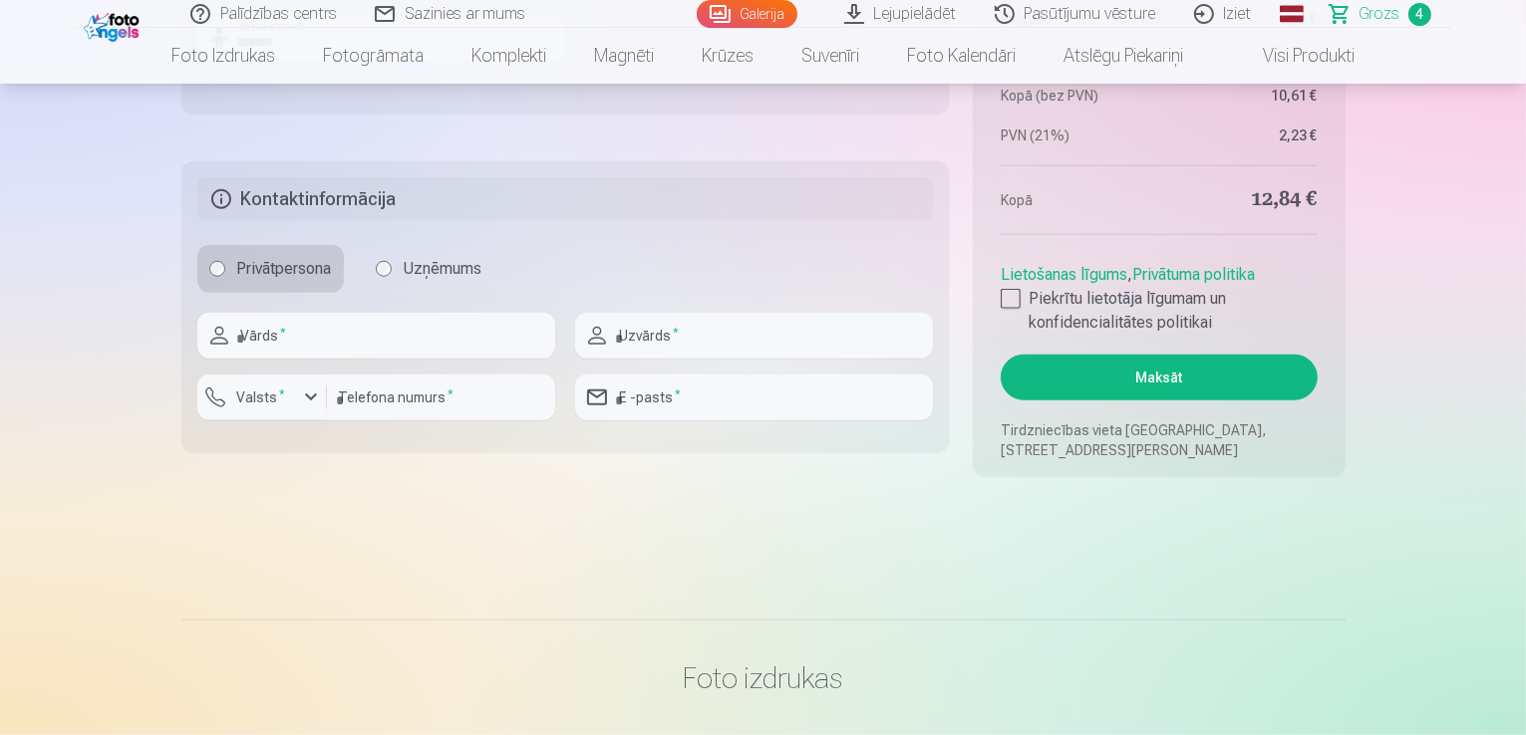
scroll to position [1715, 0]
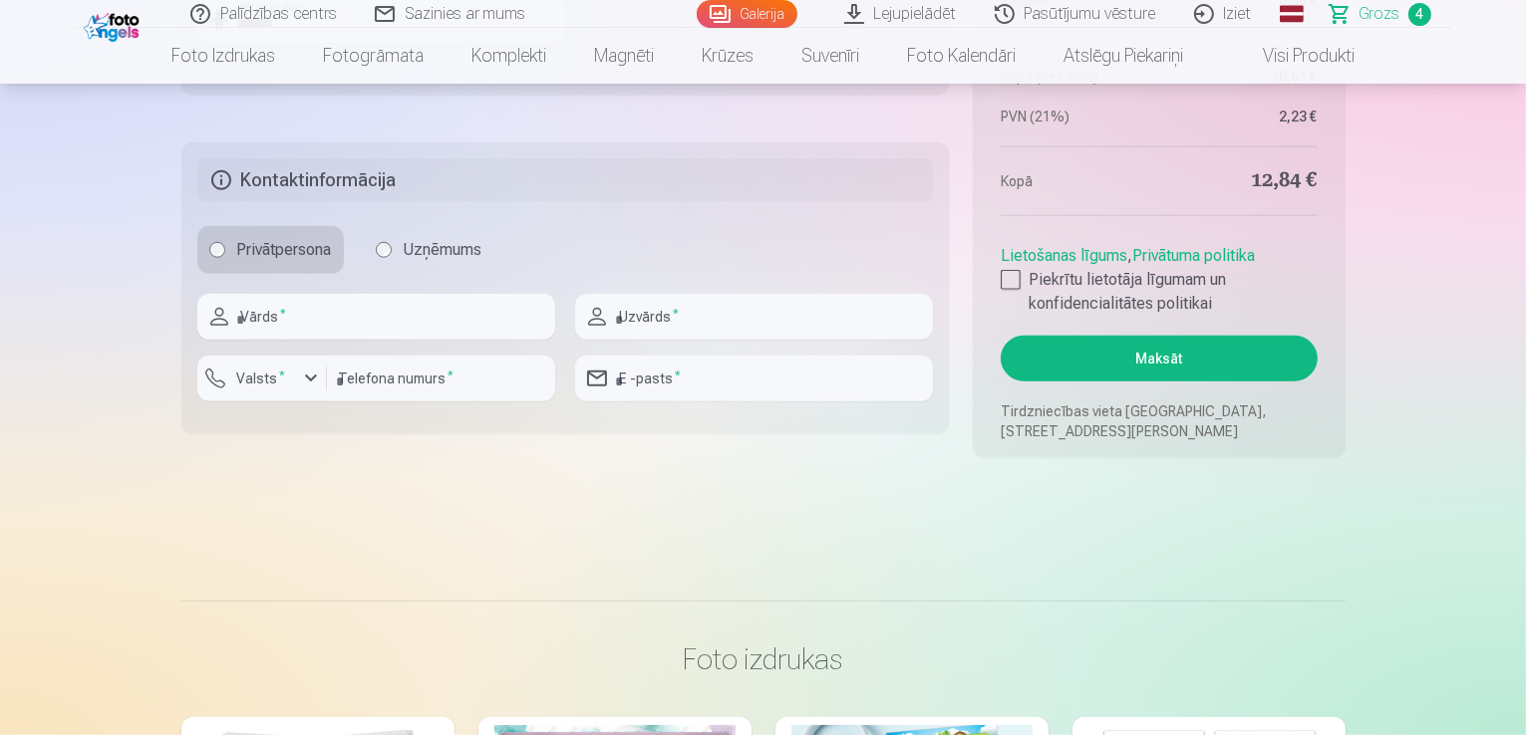
drag, startPoint x: 1524, startPoint y: 194, endPoint x: 1530, endPoint y: 17, distance: 177.5
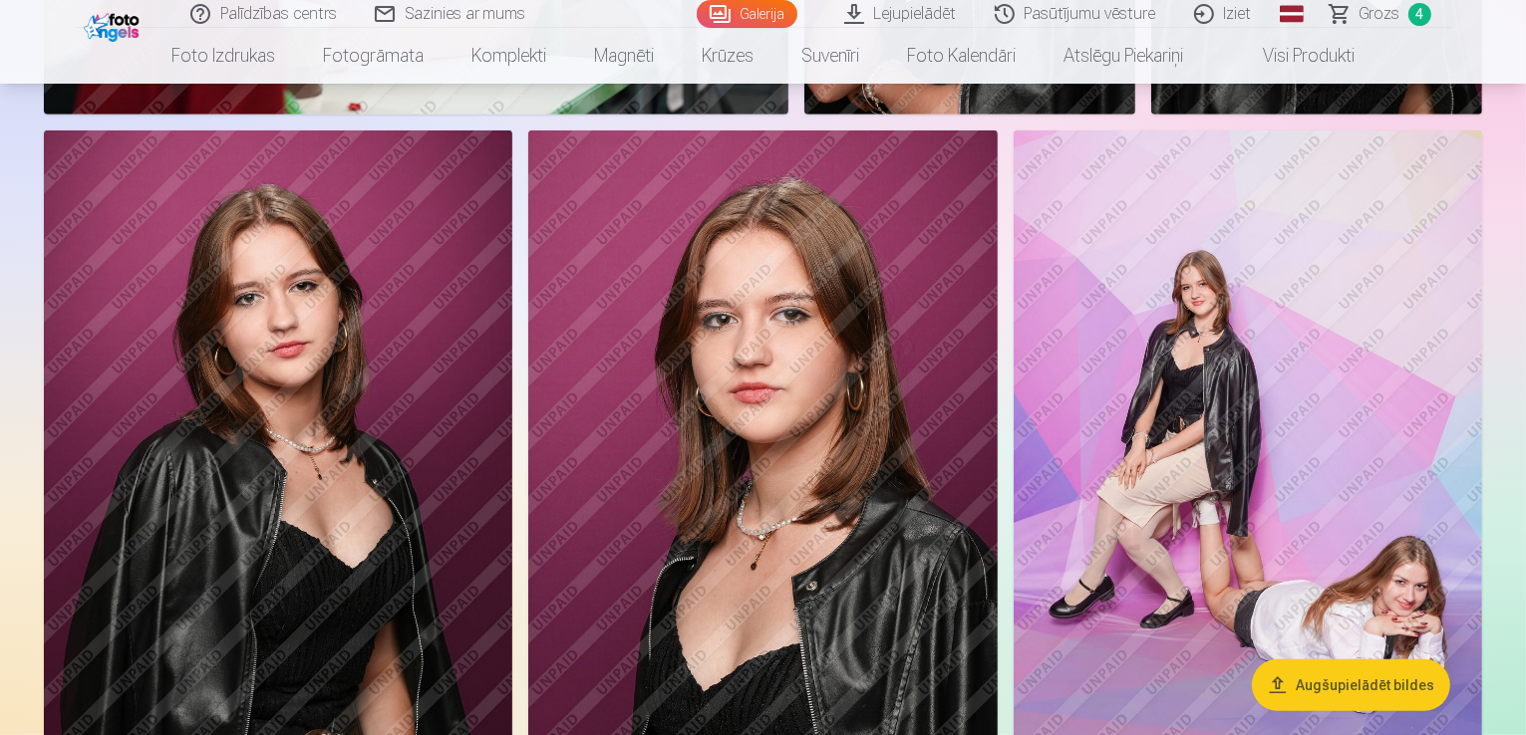
scroll to position [463, 0]
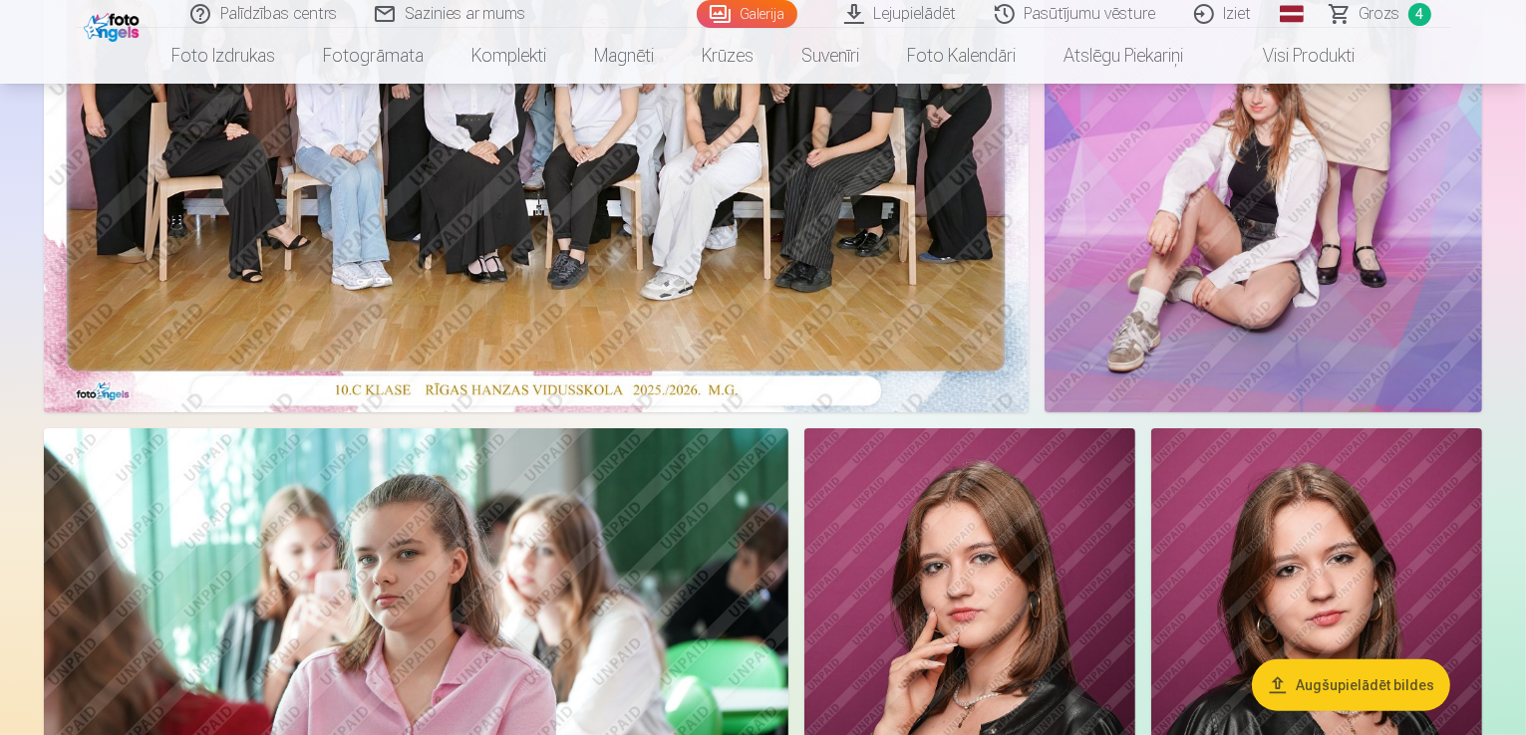
click at [1387, 17] on span "Grozs" at bounding box center [1379, 14] width 41 height 24
